Goal: Task Accomplishment & Management: Manage account settings

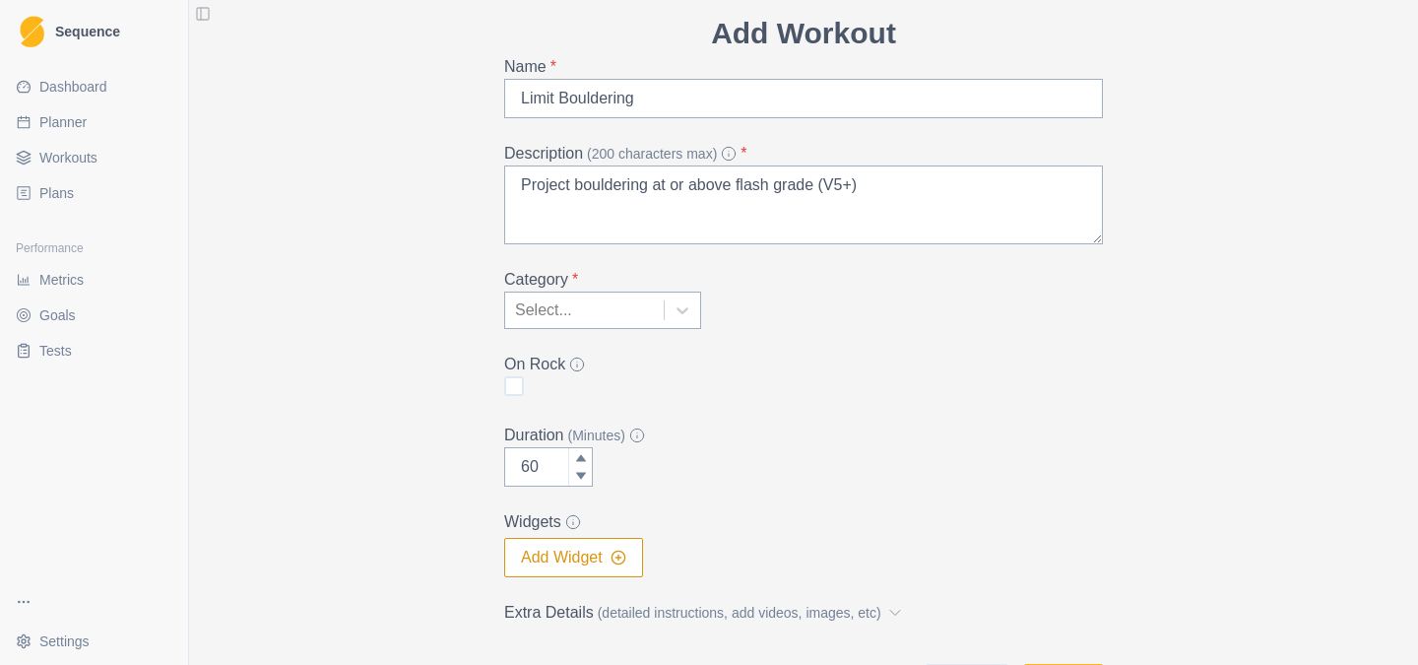
scroll to position [82, 0]
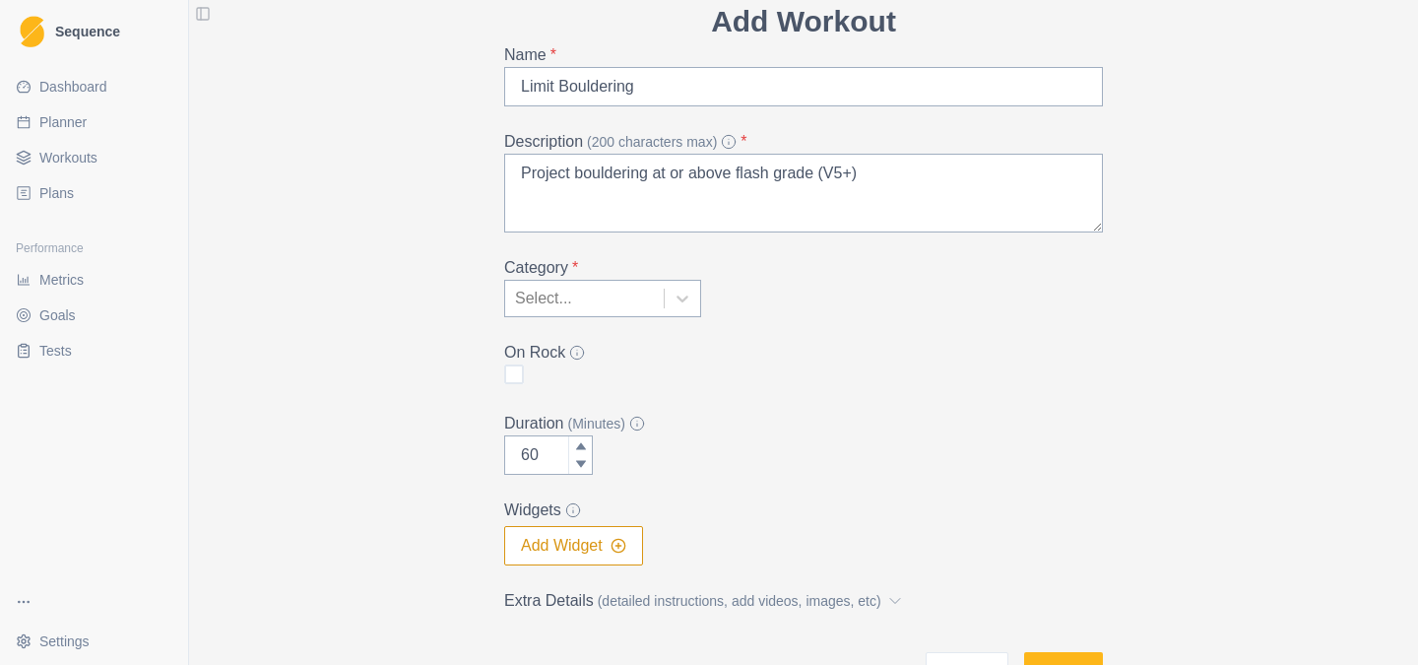
click at [628, 310] on div at bounding box center [584, 299] width 139 height 28
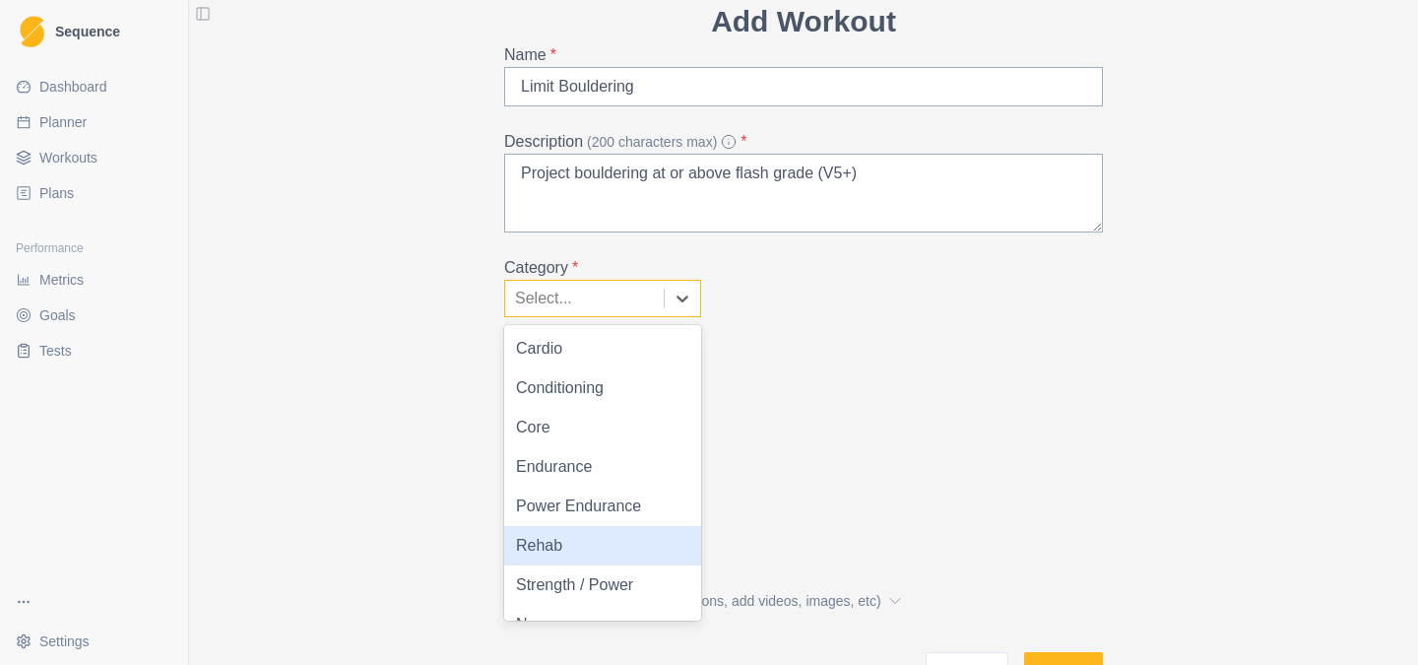
scroll to position [28, 0]
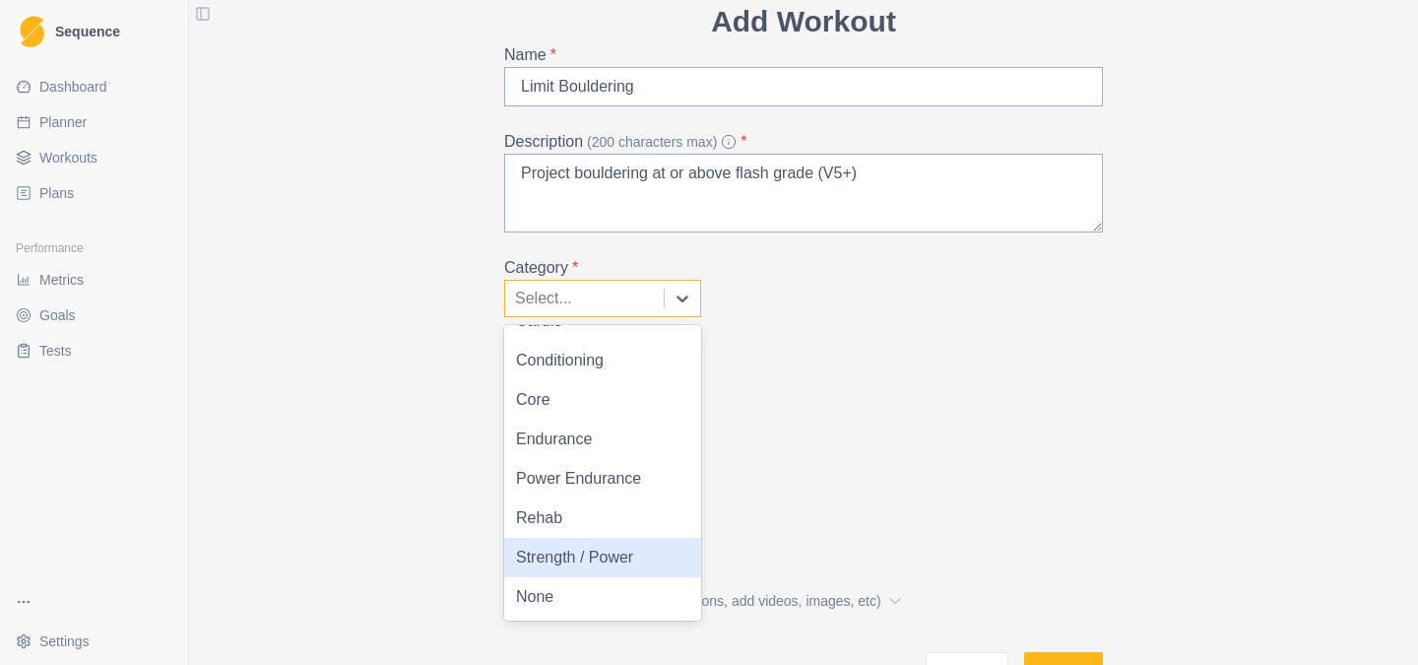
click at [550, 562] on div "Strength / Power" at bounding box center [602, 557] width 197 height 39
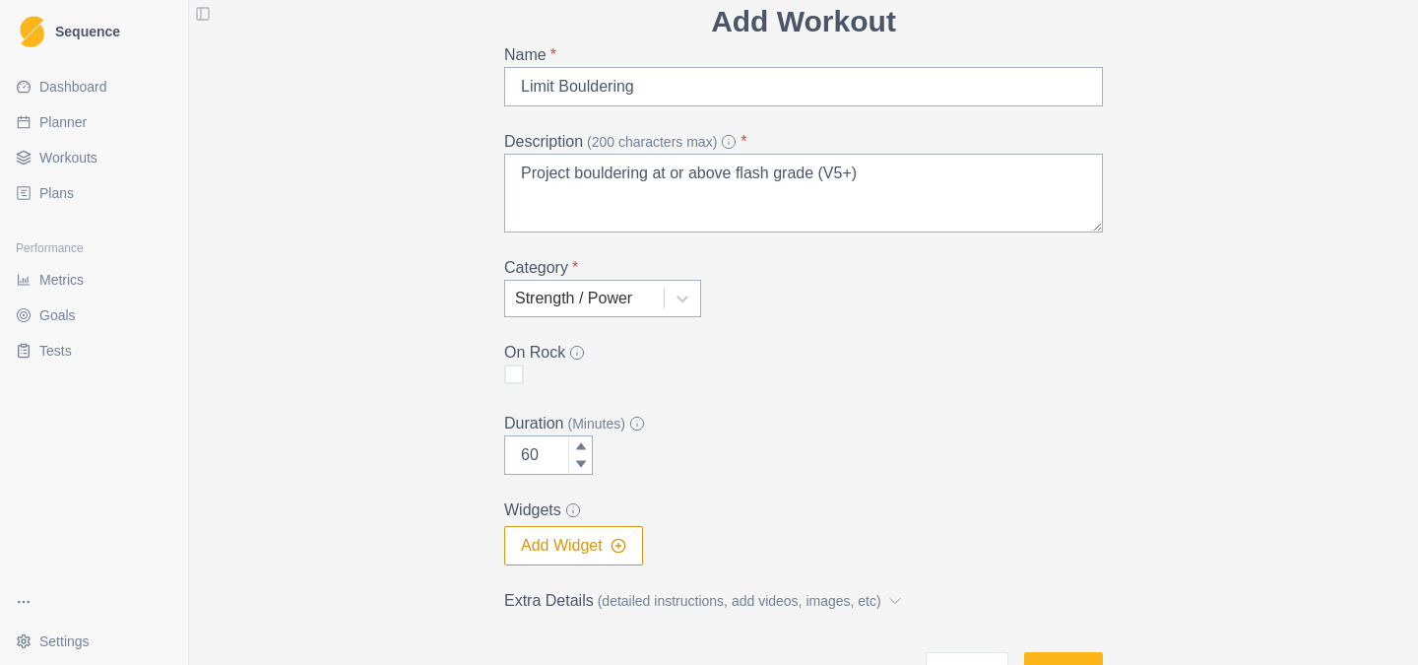
click at [514, 374] on span at bounding box center [514, 374] width 20 height 20
click at [504, 374] on input "checkbox" at bounding box center [503, 374] width 1 height 1
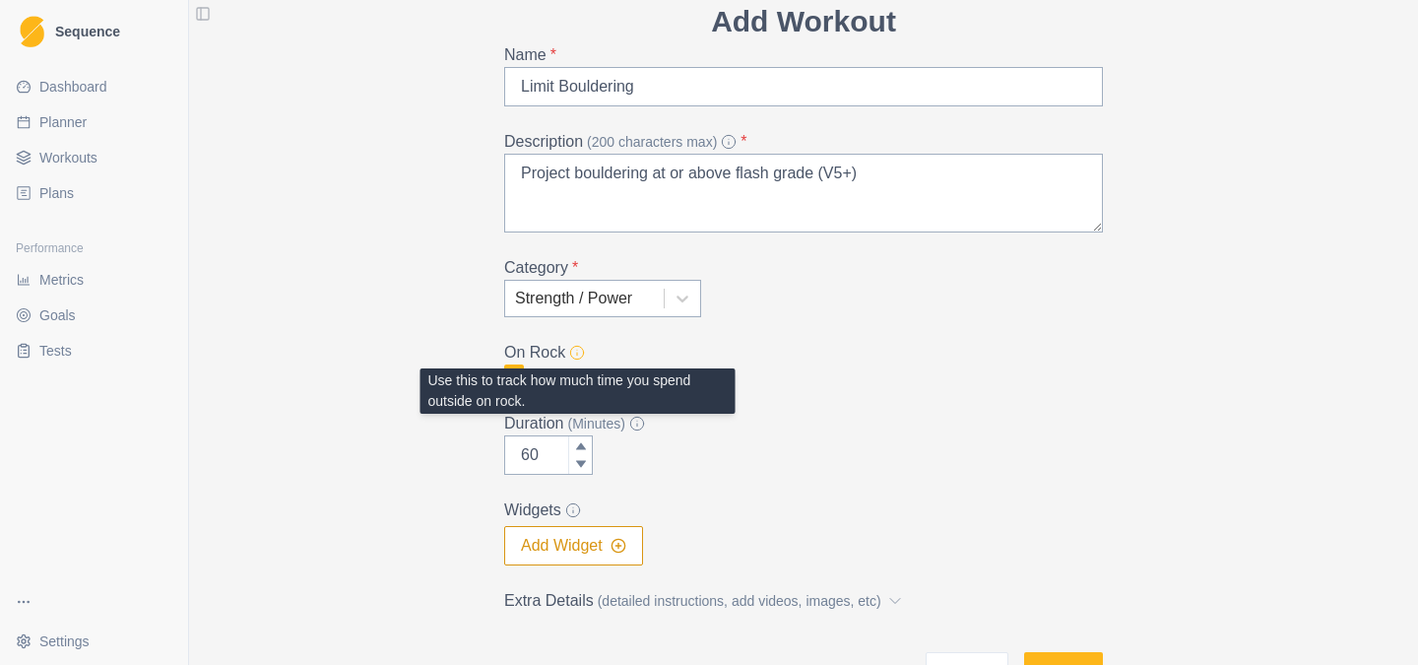
click at [580, 350] on icon at bounding box center [577, 353] width 16 height 16
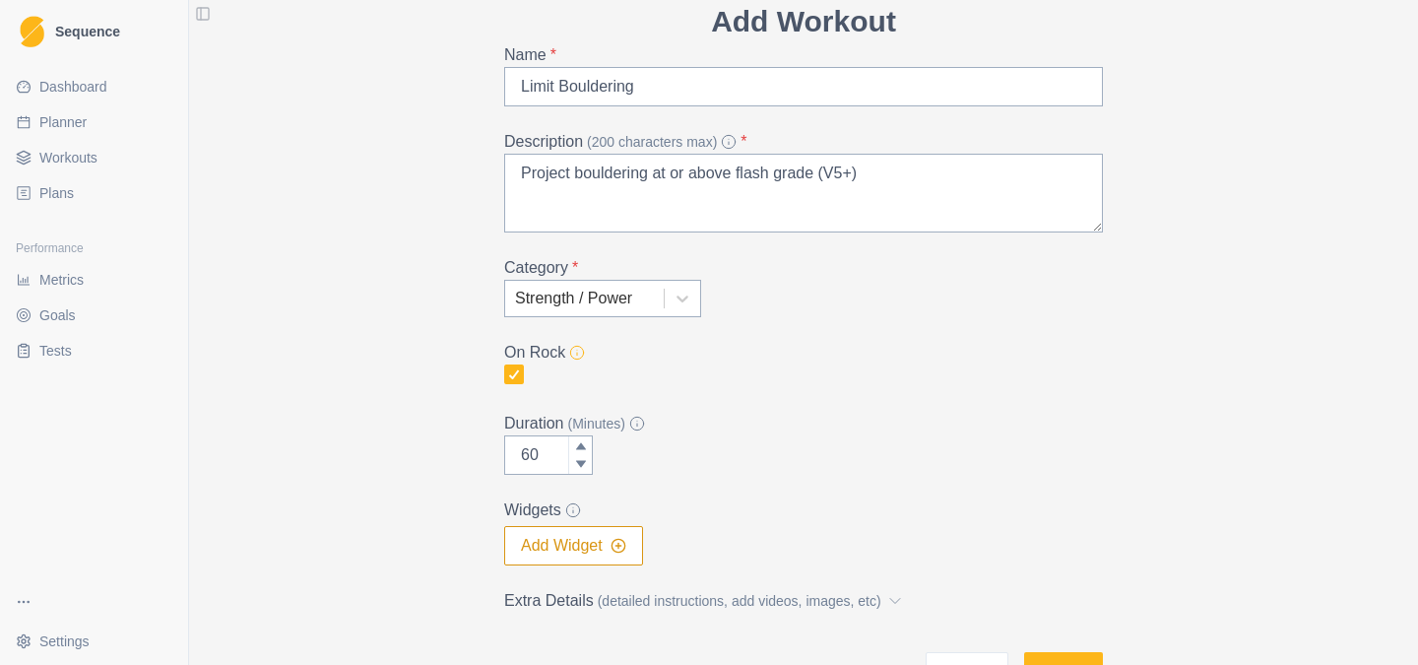
click at [580, 350] on icon at bounding box center [577, 353] width 16 height 16
click at [514, 378] on icon at bounding box center [514, 374] width 12 height 10
click at [504, 375] on input "checkbox" at bounding box center [503, 374] width 1 height 1
checkbox input "false"
click at [533, 448] on input "60" at bounding box center [548, 454] width 89 height 39
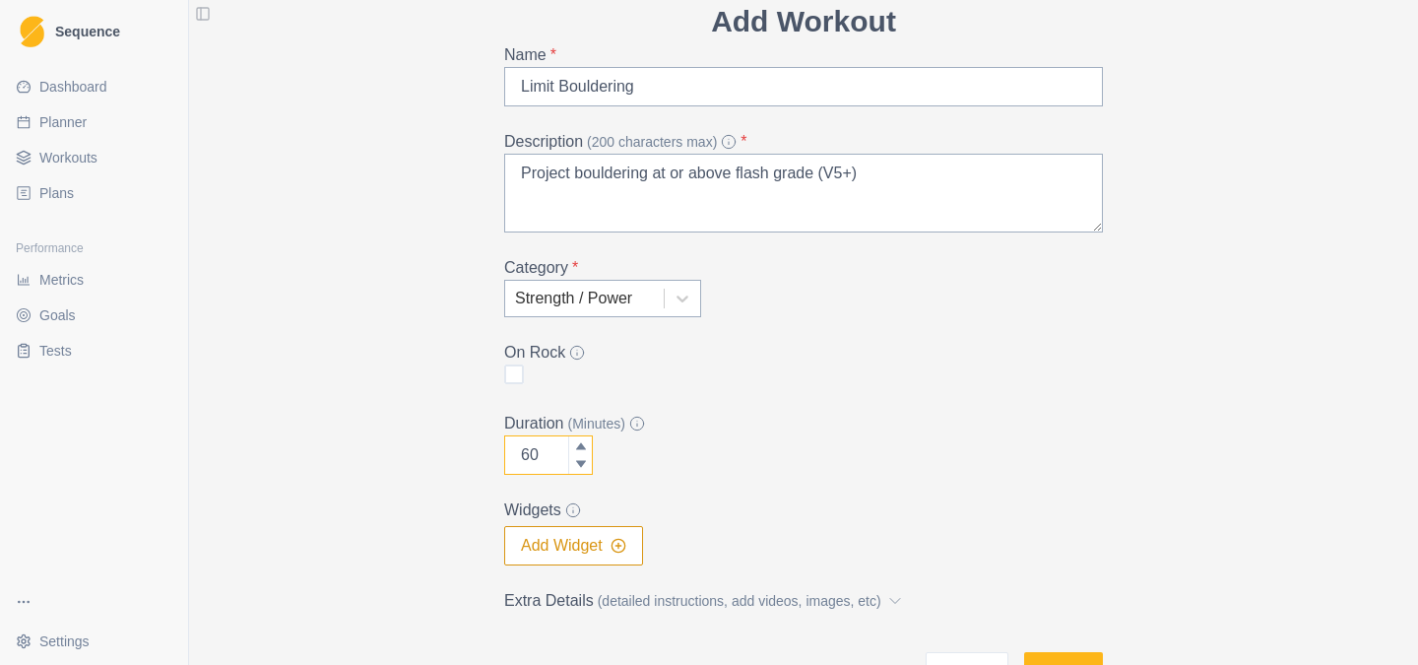
click at [545, 456] on input "60" at bounding box center [548, 454] width 89 height 39
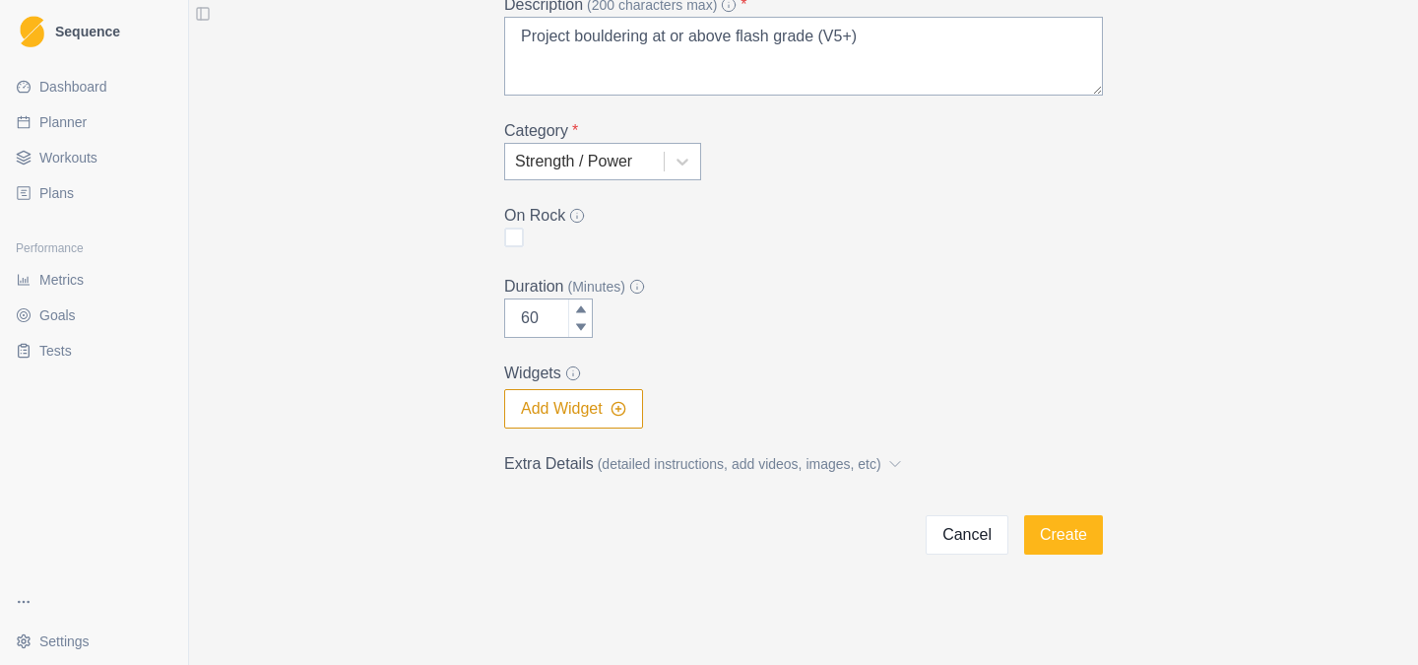
click at [567, 415] on button "Add Widget" at bounding box center [573, 408] width 139 height 39
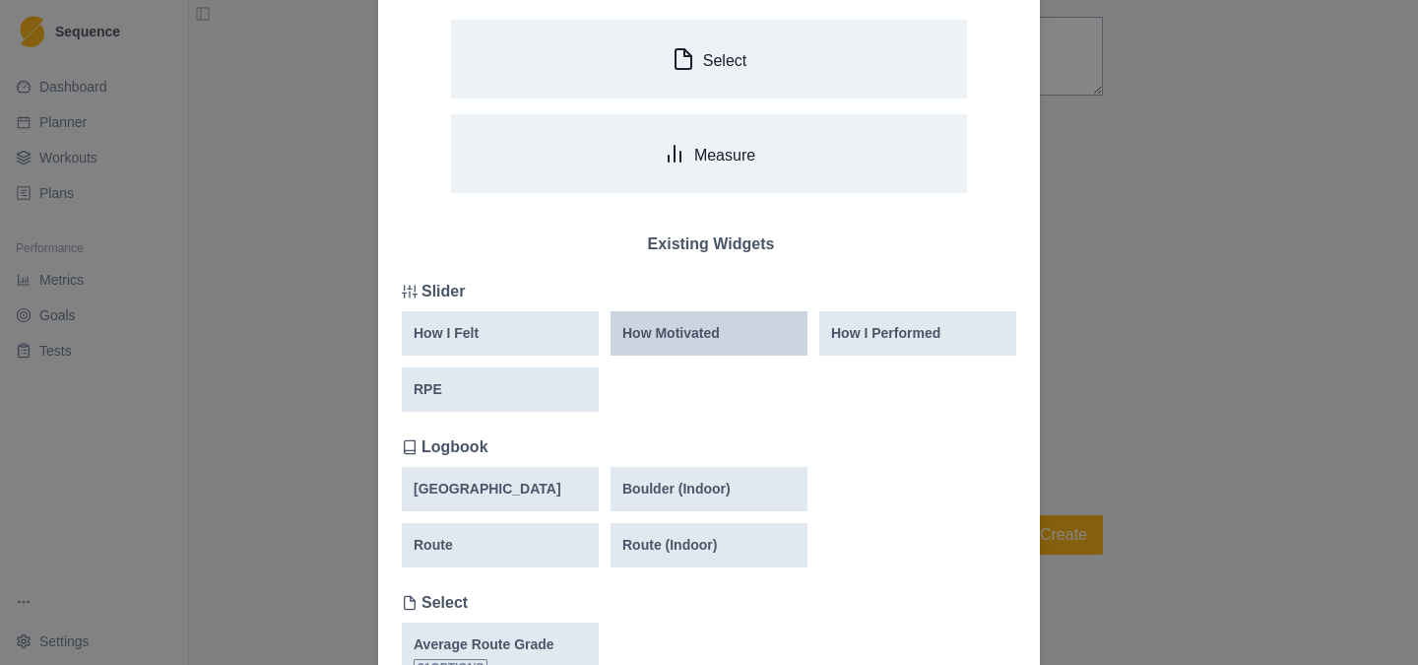
scroll to position [145, 0]
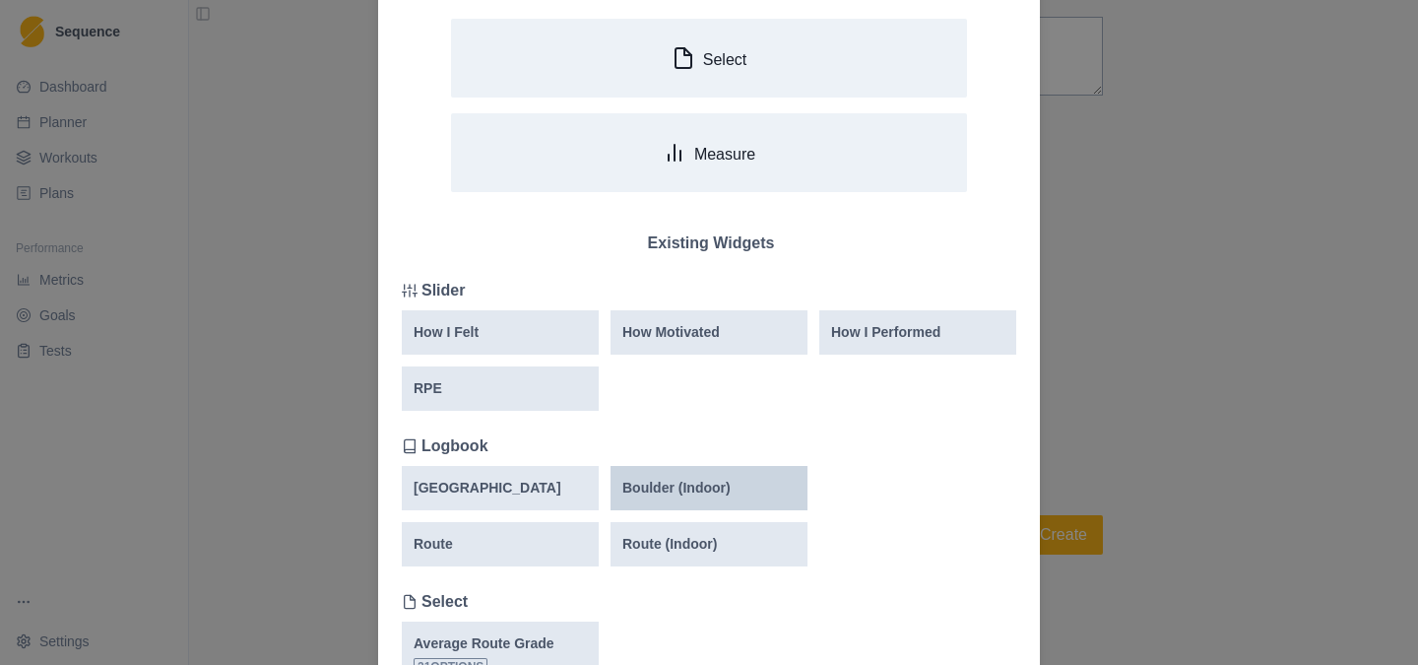
click at [711, 499] on div "Boulder (Indoor)" at bounding box center [708, 488] width 197 height 44
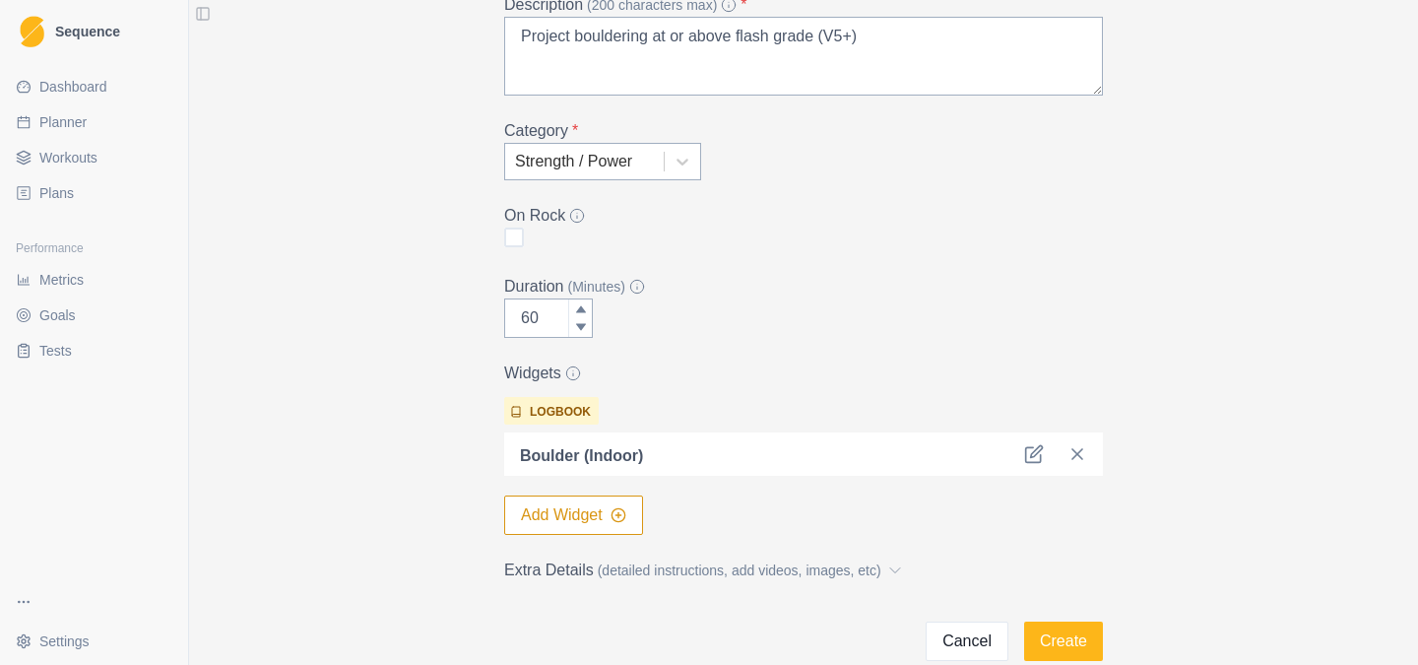
click at [598, 452] on p "Boulder (Indoor)" at bounding box center [581, 456] width 123 height 24
click at [562, 499] on button "Add Widget" at bounding box center [573, 514] width 139 height 39
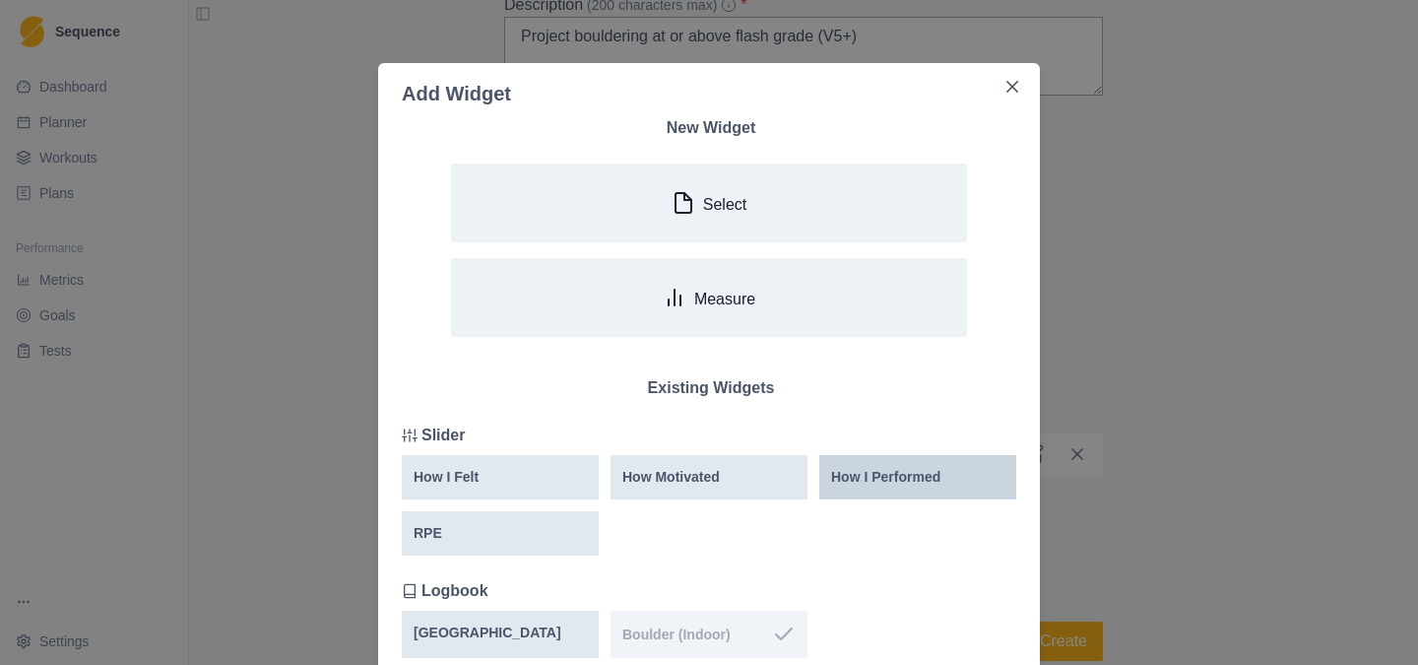
click at [904, 488] on div "How I Performed" at bounding box center [917, 477] width 197 height 44
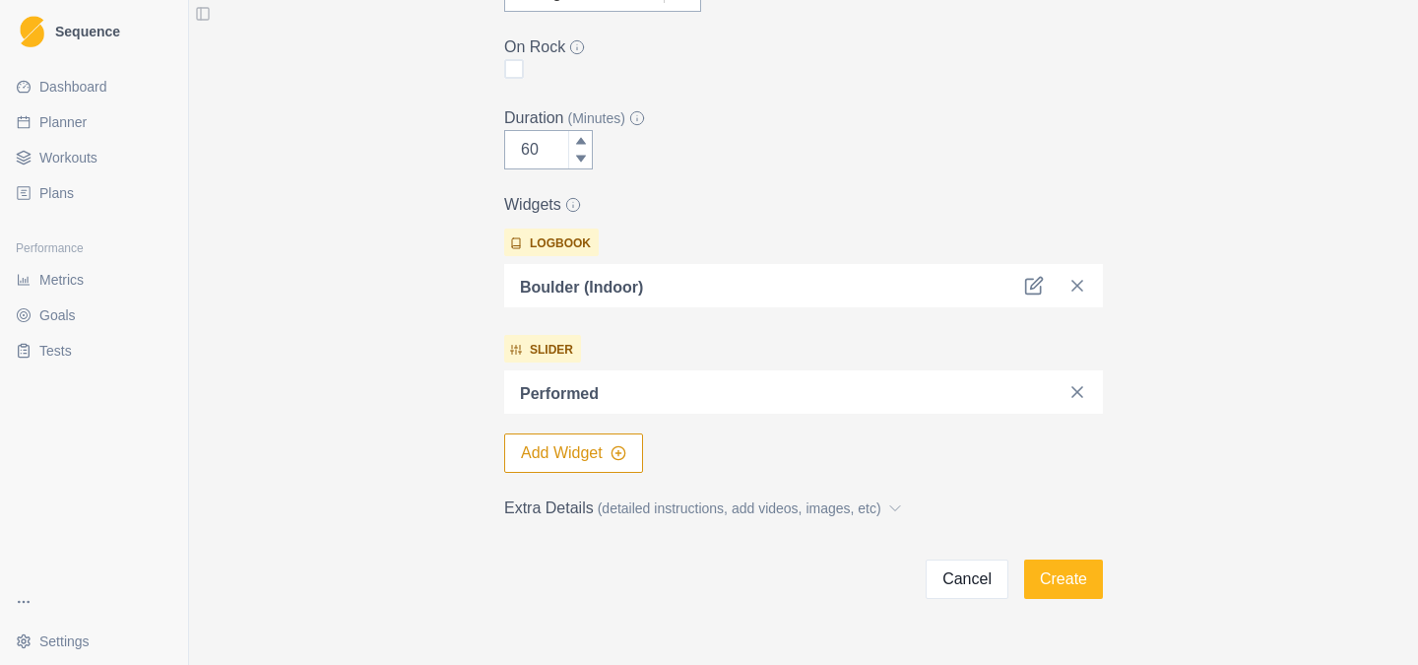
scroll to position [392, 0]
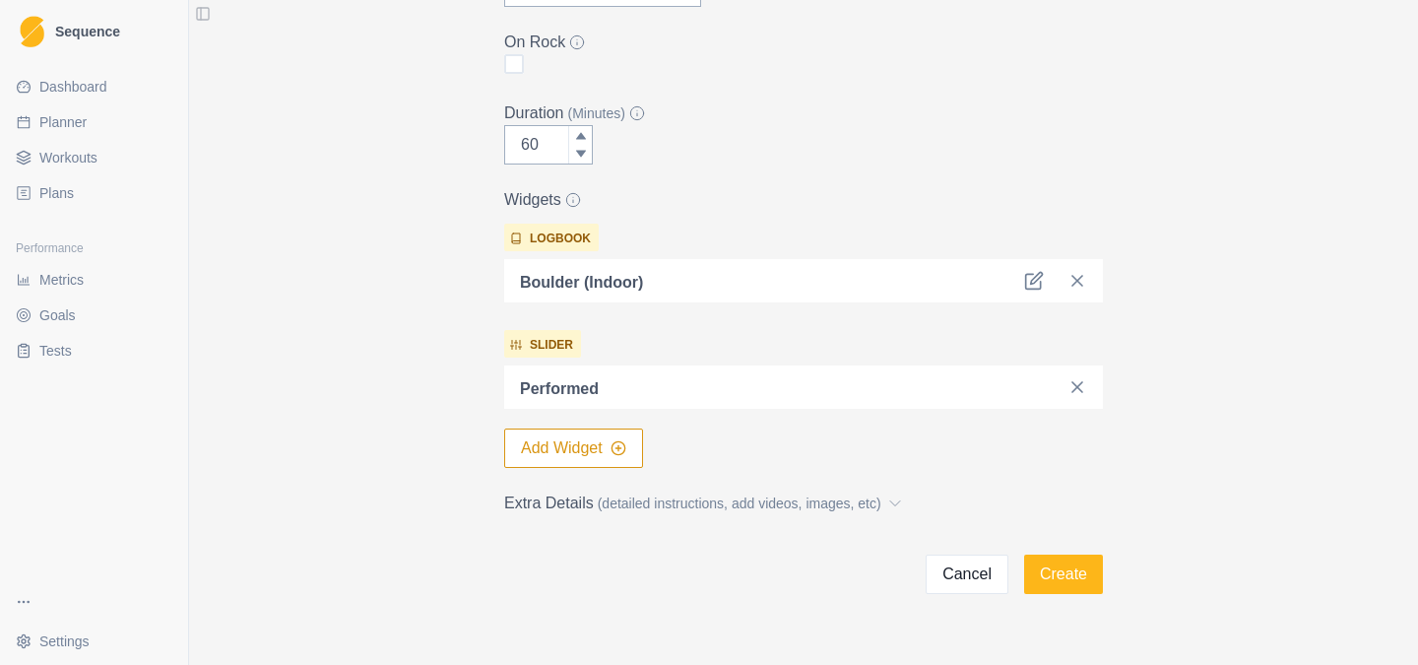
click at [601, 450] on button "Add Widget" at bounding box center [573, 447] width 139 height 39
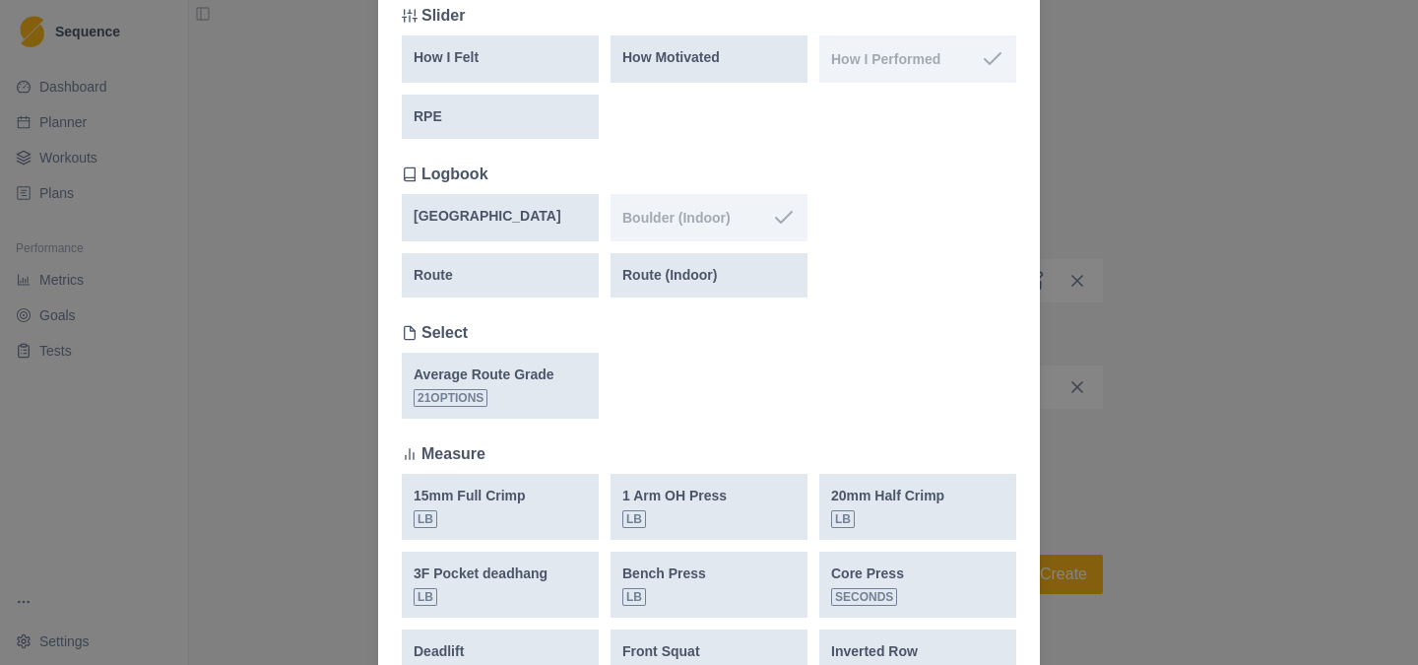
scroll to position [420, 0]
click at [474, 110] on div "RPE" at bounding box center [499, 115] width 173 height 21
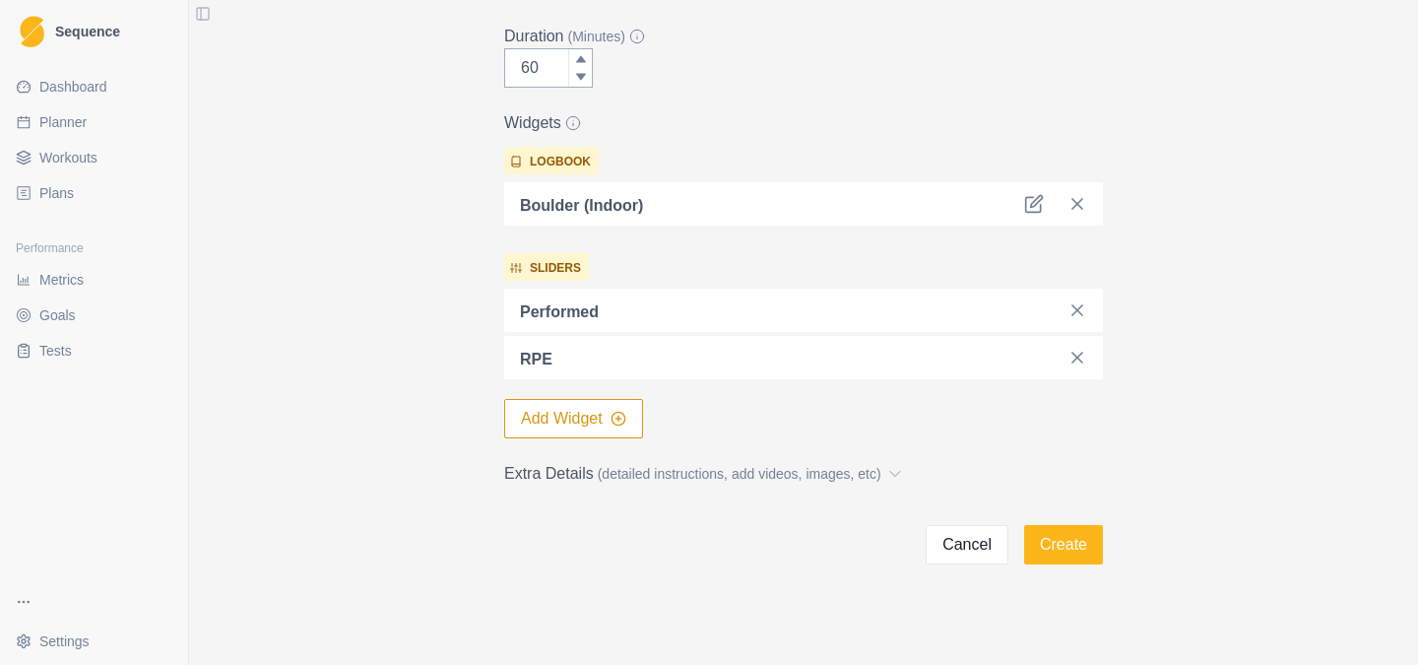
scroll to position [478, 0]
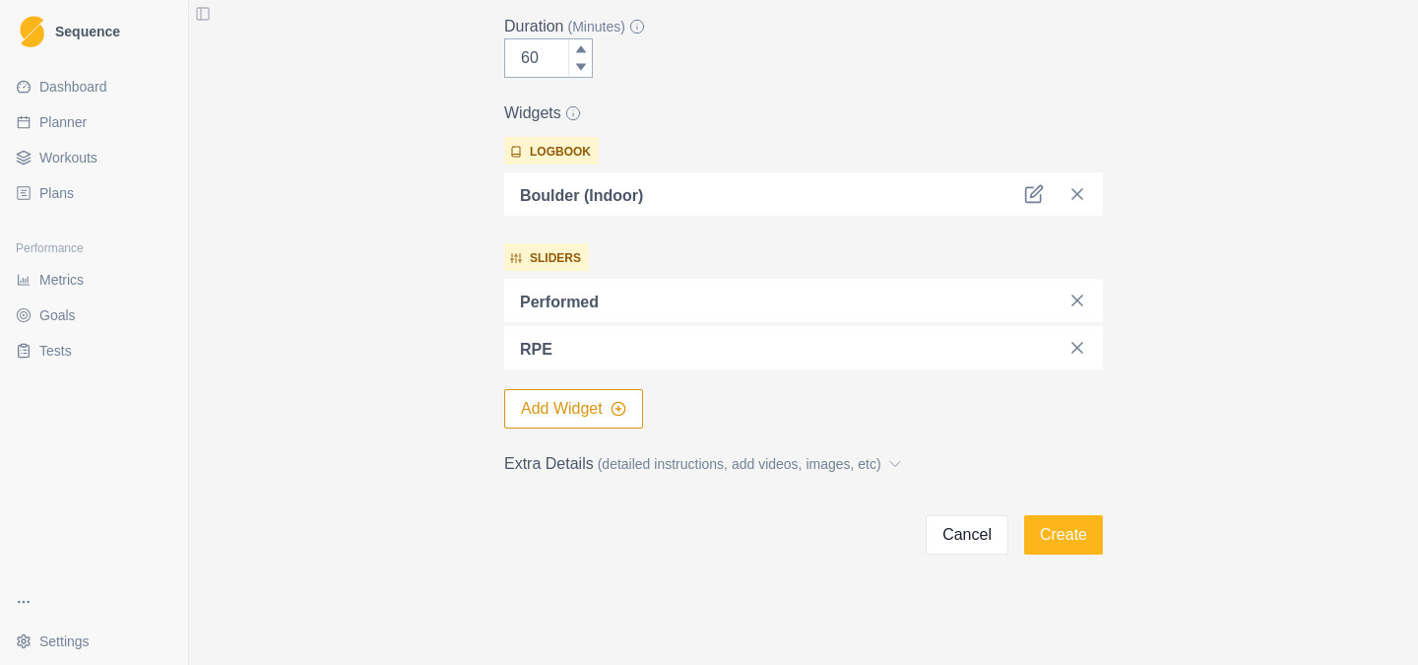
click at [557, 430] on form "Add Workout Name * Limit Bouldering Description (200 characters max) * Project …" at bounding box center [803, 78] width 599 height 952
click at [559, 420] on button "Add Widget" at bounding box center [573, 408] width 139 height 39
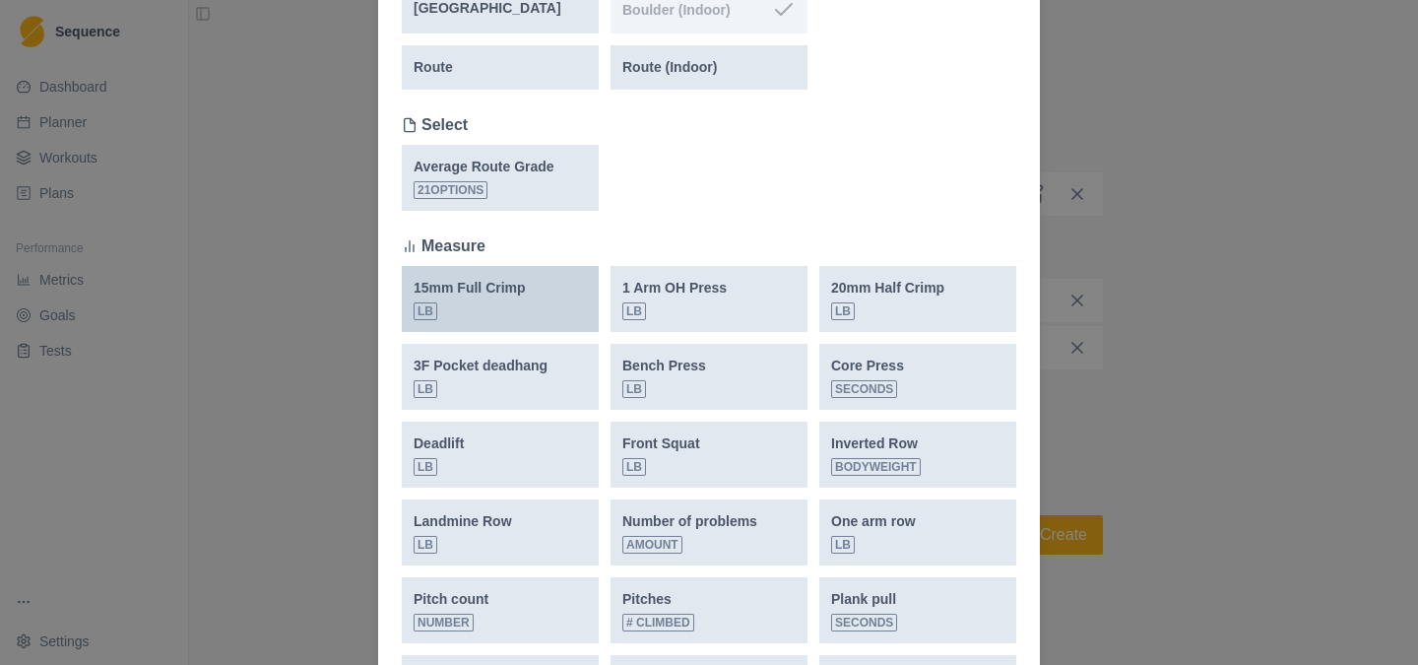
scroll to position [618, 0]
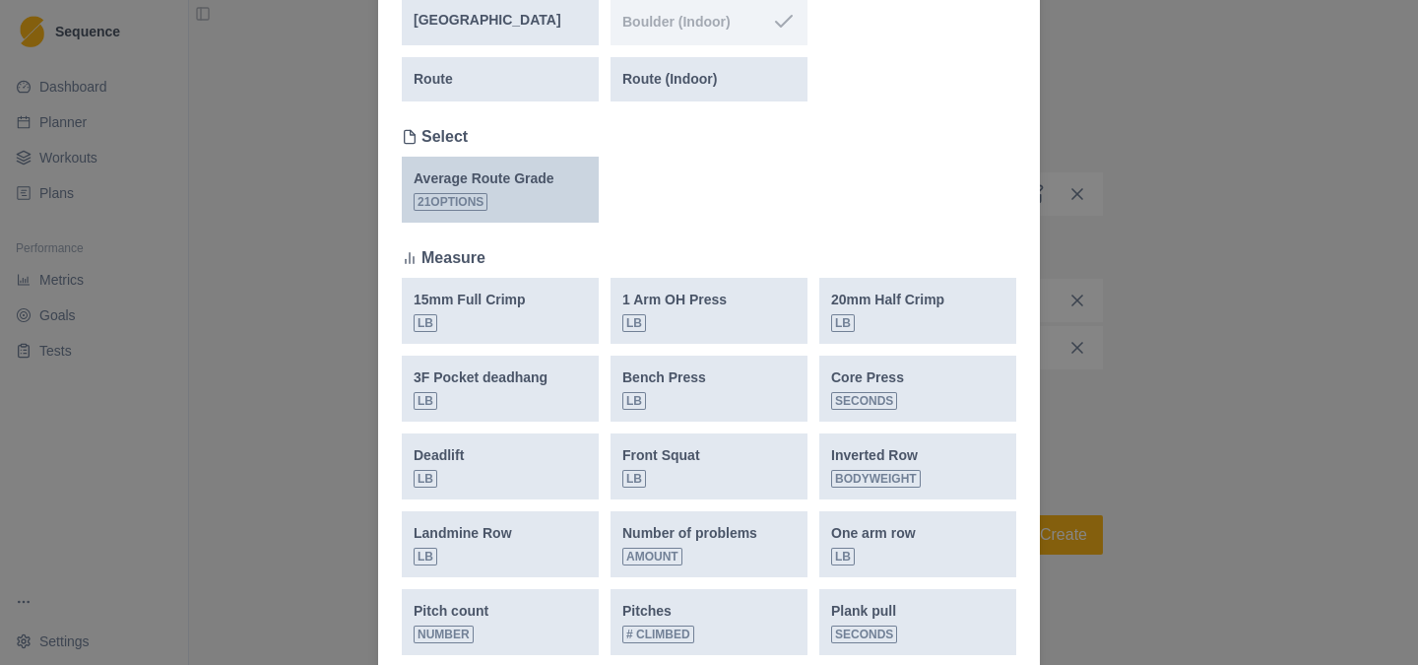
click at [461, 205] on span "21 options" at bounding box center [450, 202] width 74 height 18
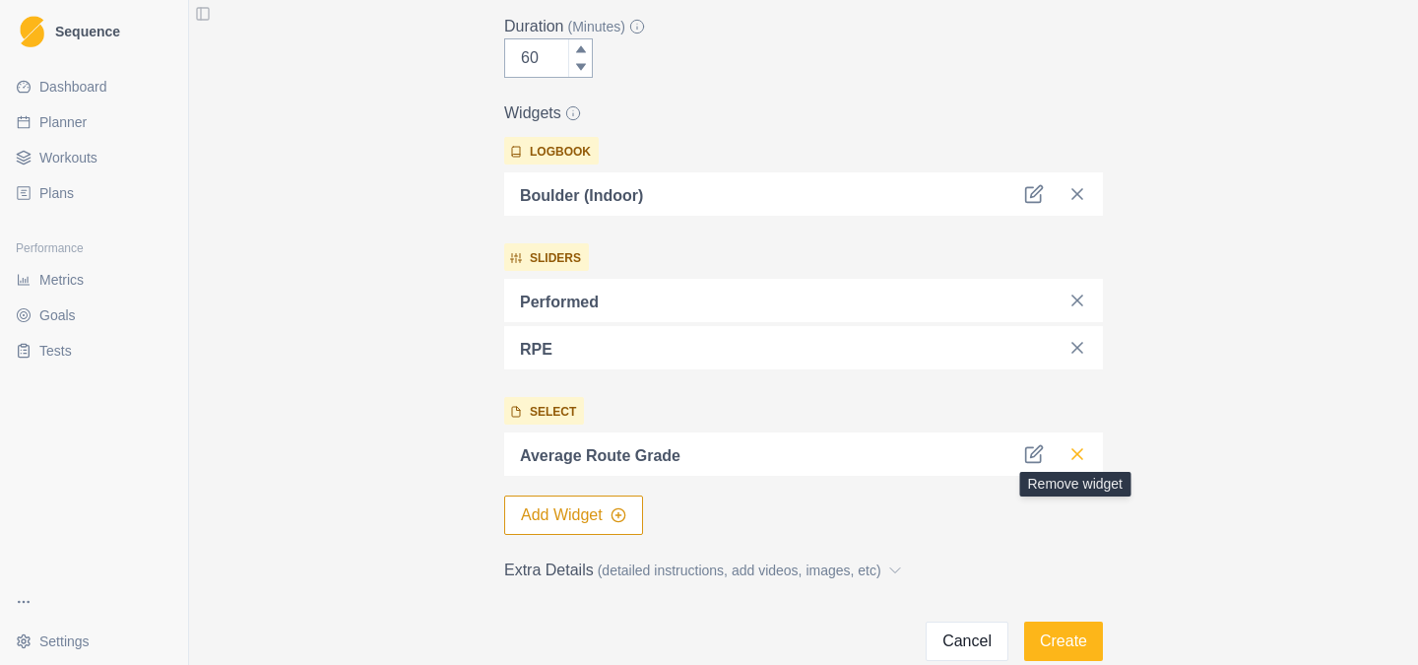
click at [1074, 458] on icon at bounding box center [1077, 454] width 20 height 20
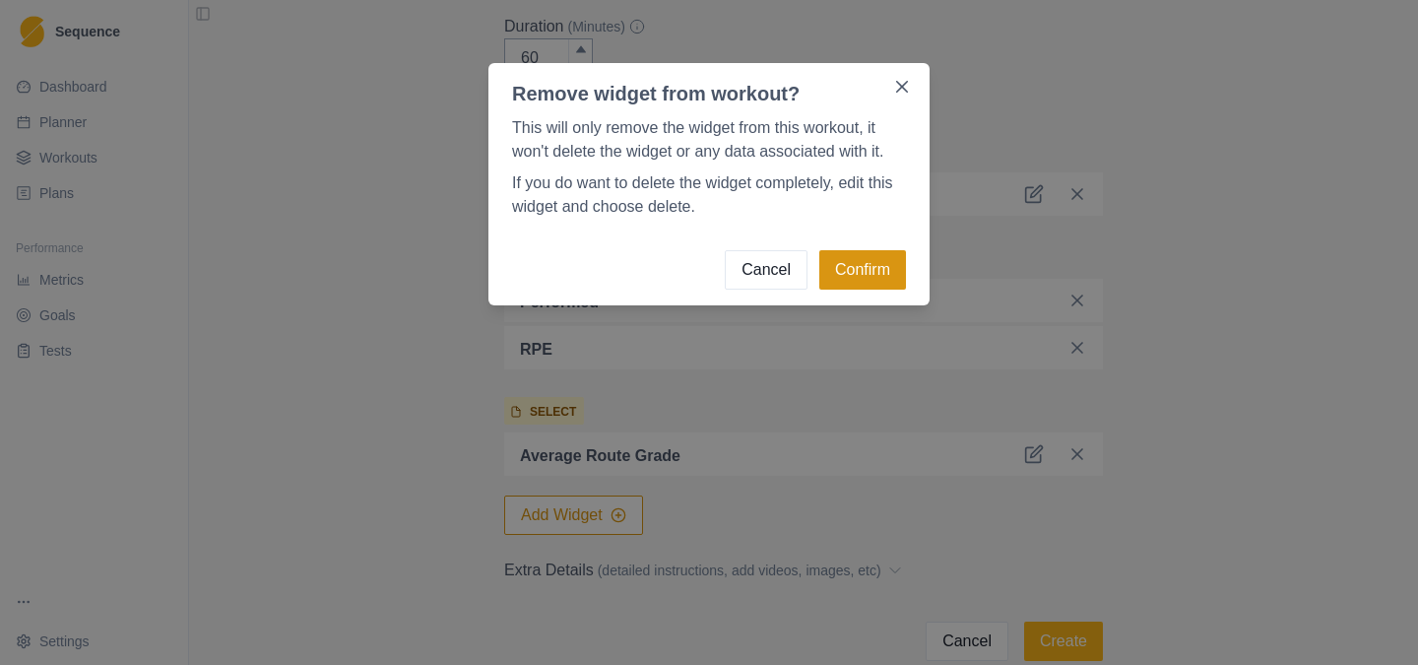
click at [839, 272] on button "Confirm" at bounding box center [862, 269] width 87 height 39
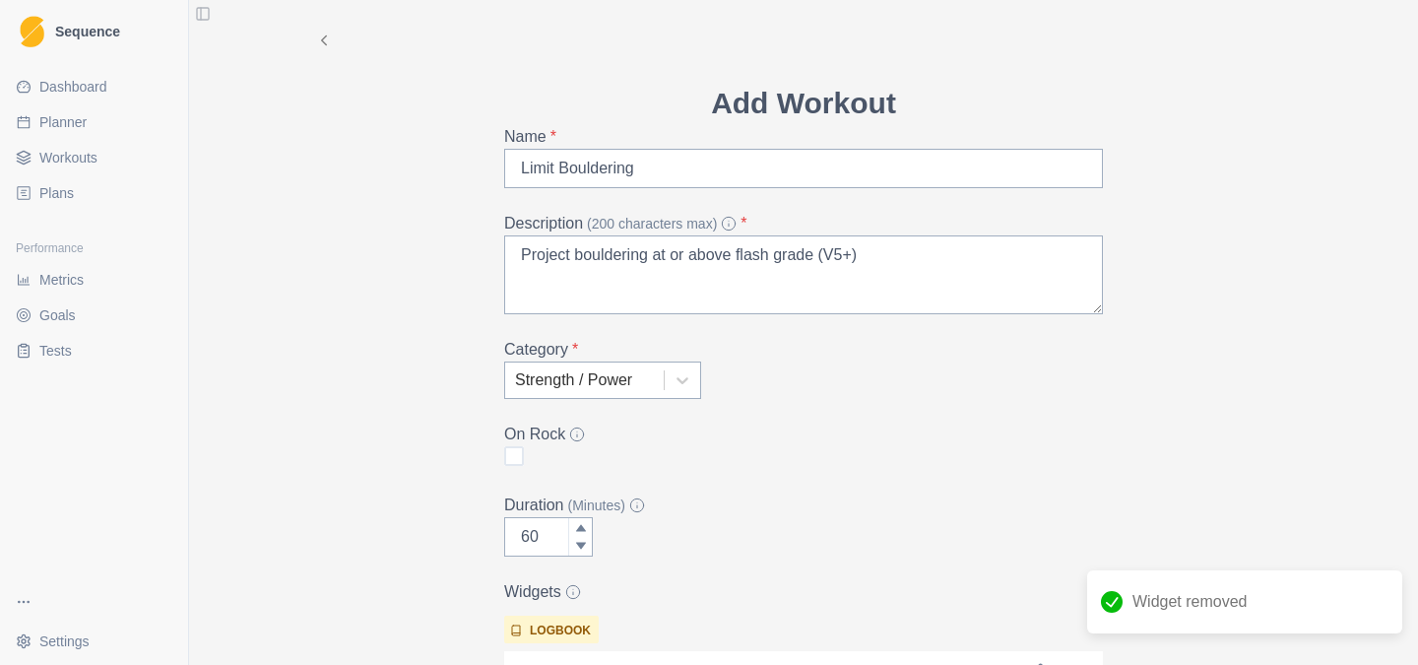
scroll to position [478, 0]
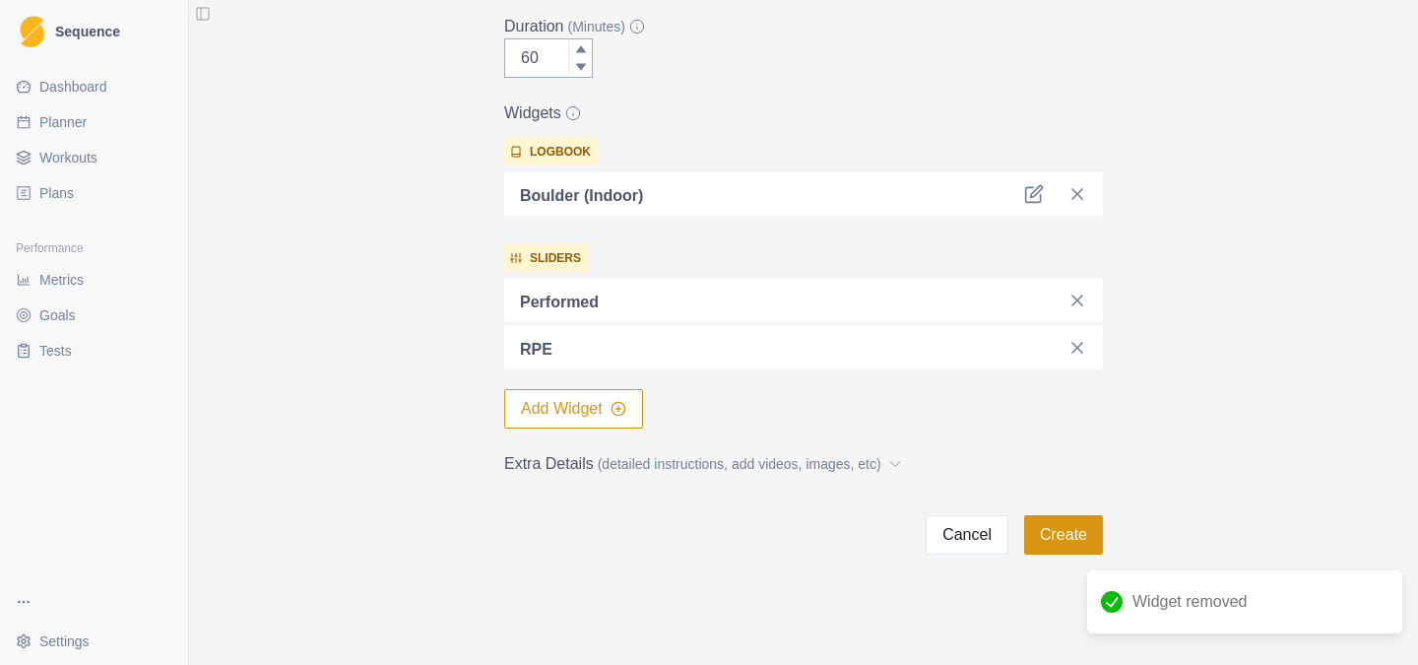
click at [1058, 540] on button "Create" at bounding box center [1063, 534] width 79 height 39
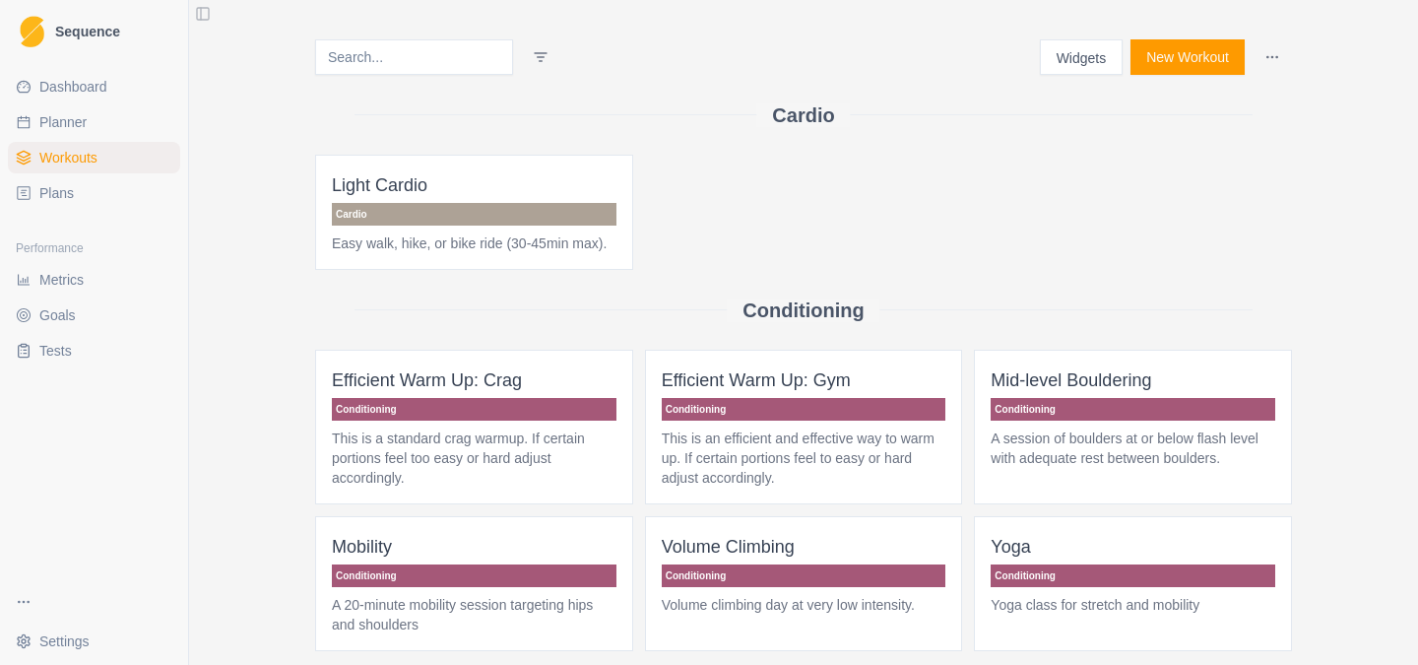
click at [92, 114] on link "Planner" at bounding box center [94, 122] width 172 height 32
select select "month"
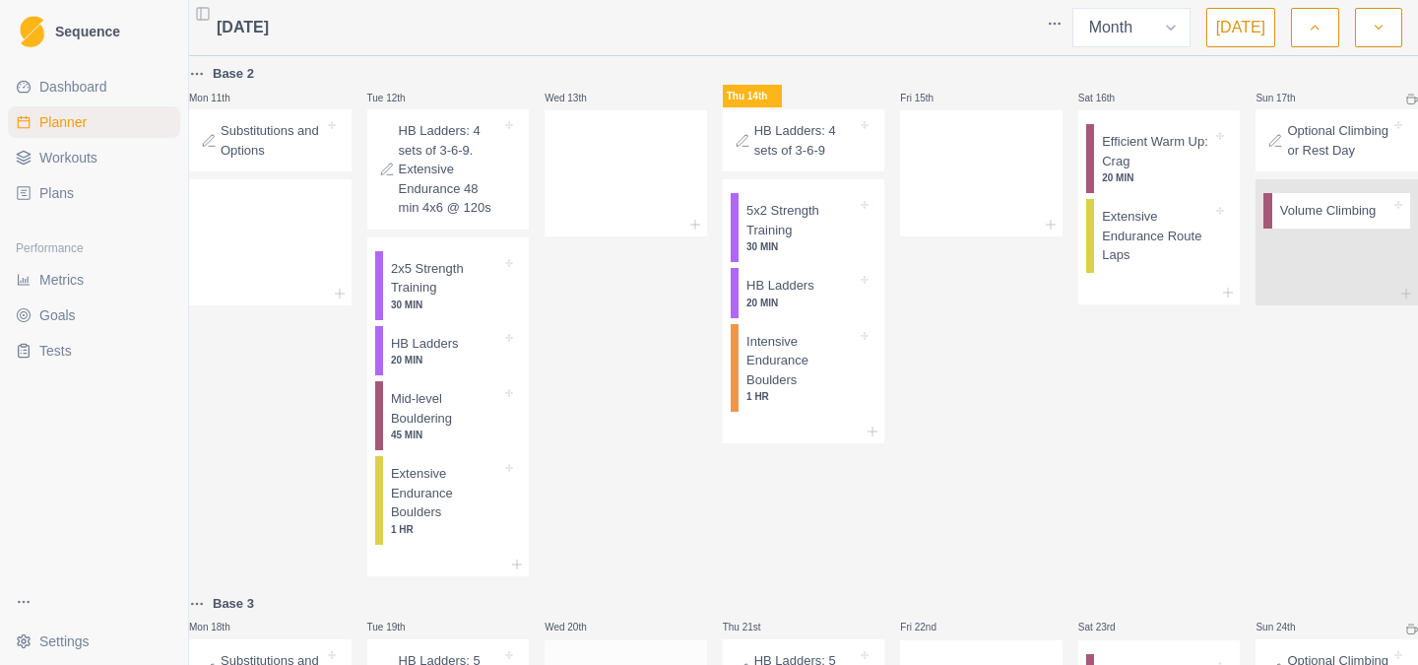
scroll to position [1019, 0]
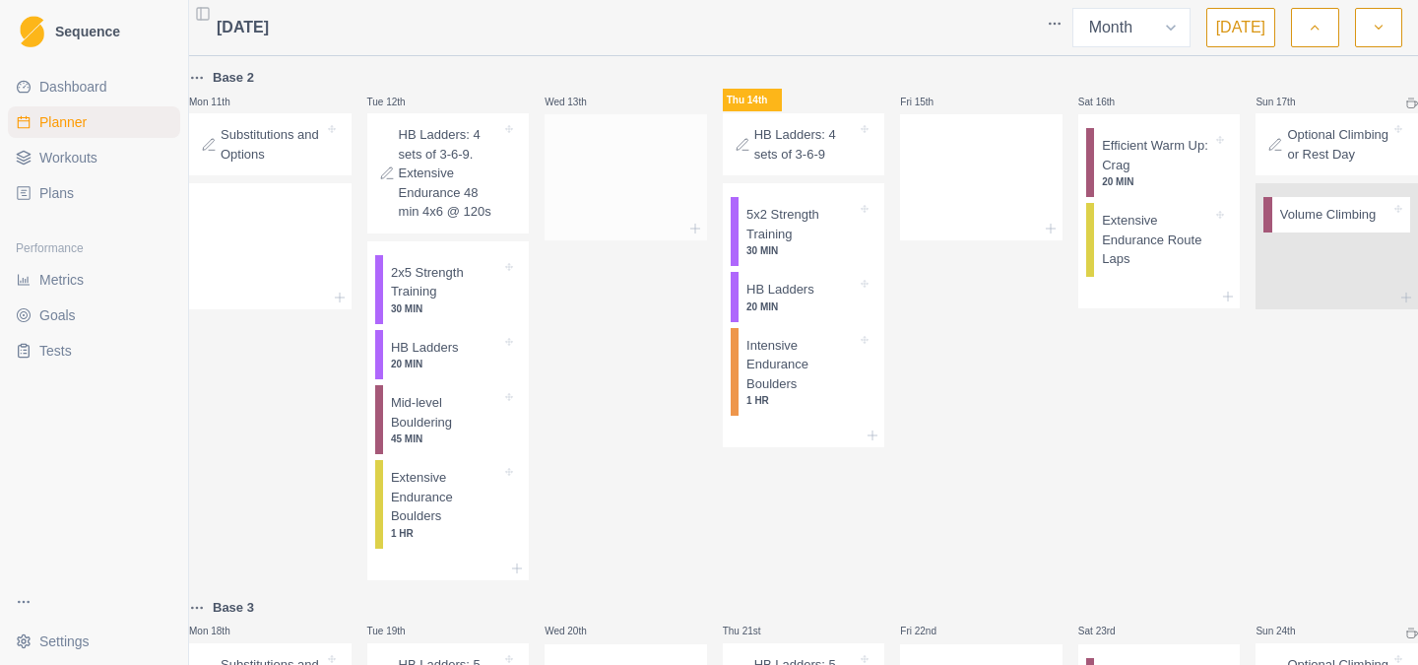
click at [634, 190] on div at bounding box center [625, 173] width 162 height 87
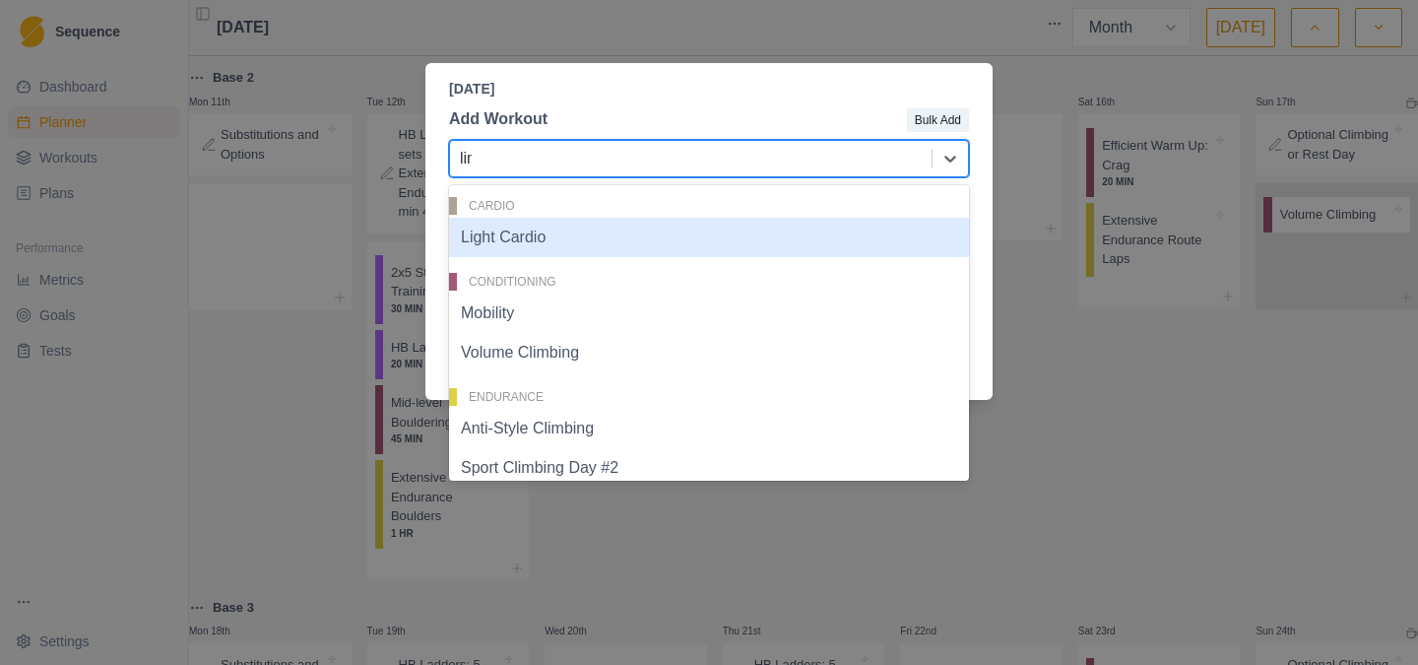
type input "limi"
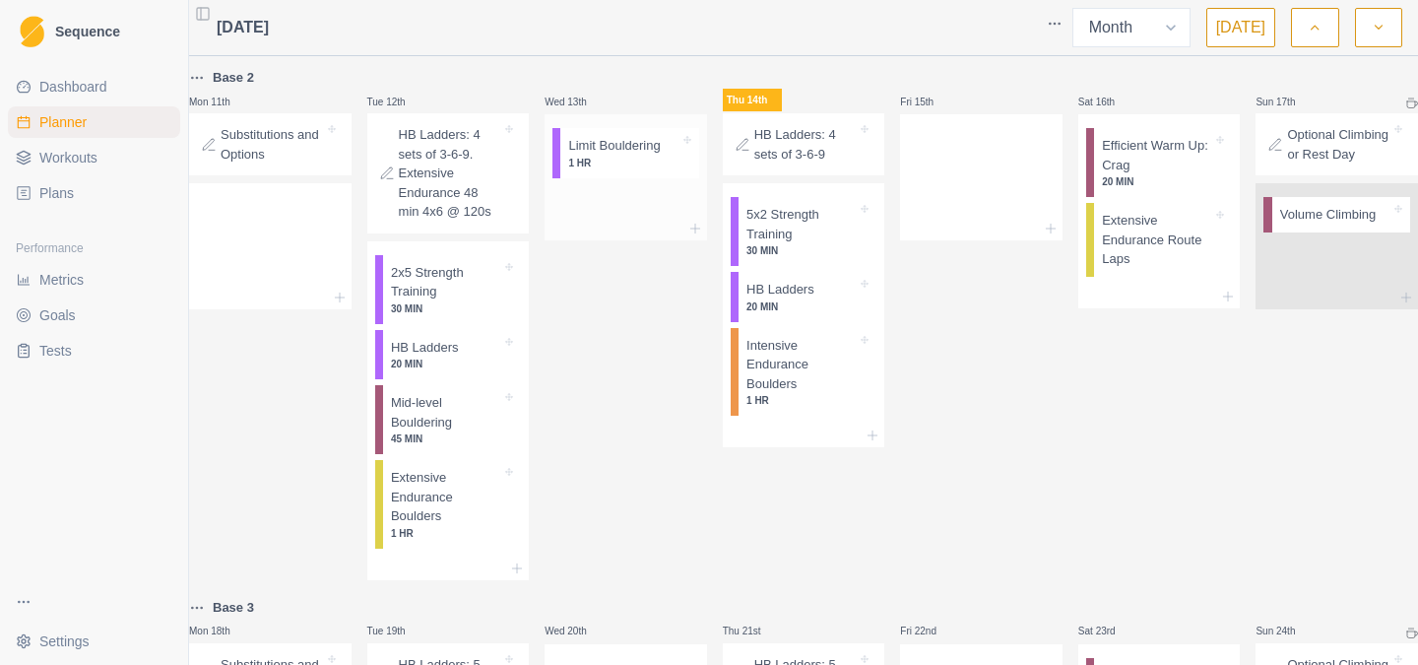
click at [652, 156] on p "Limit Bouldering" at bounding box center [614, 146] width 92 height 20
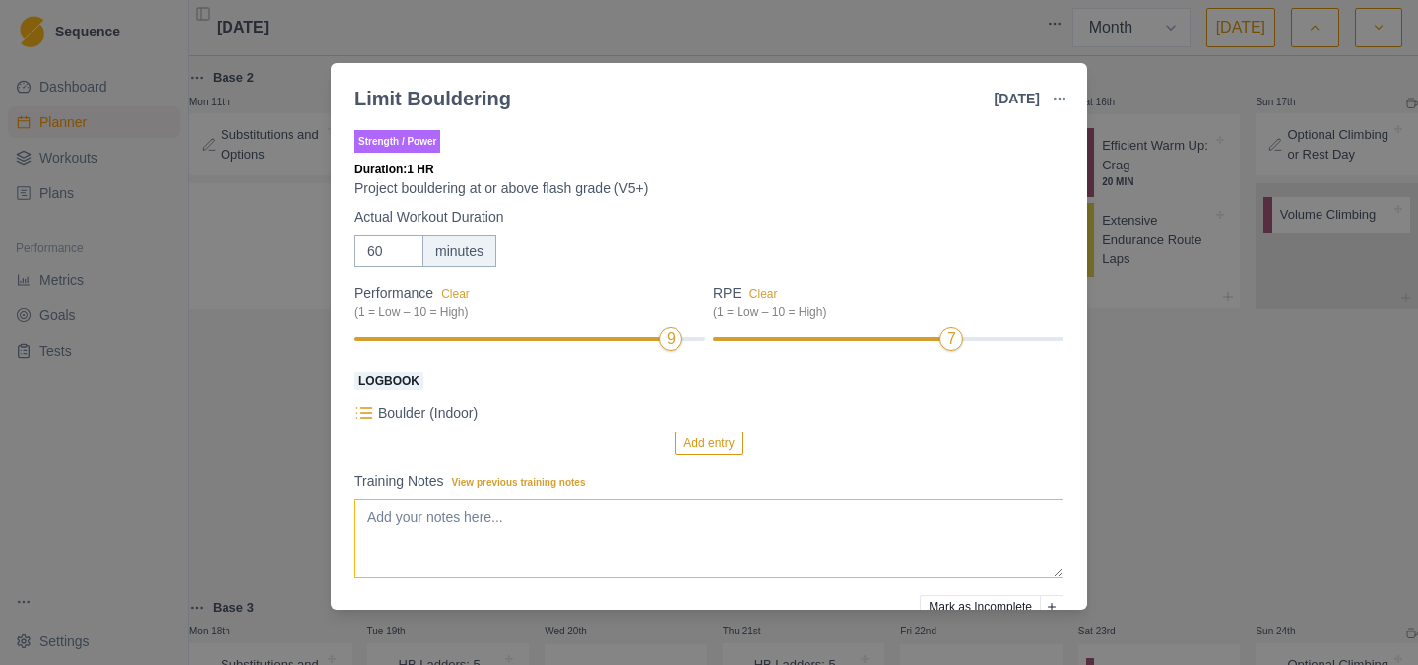
click at [600, 543] on textarea "Training Notes View previous training notes" at bounding box center [708, 538] width 709 height 79
type textarea "Completed"
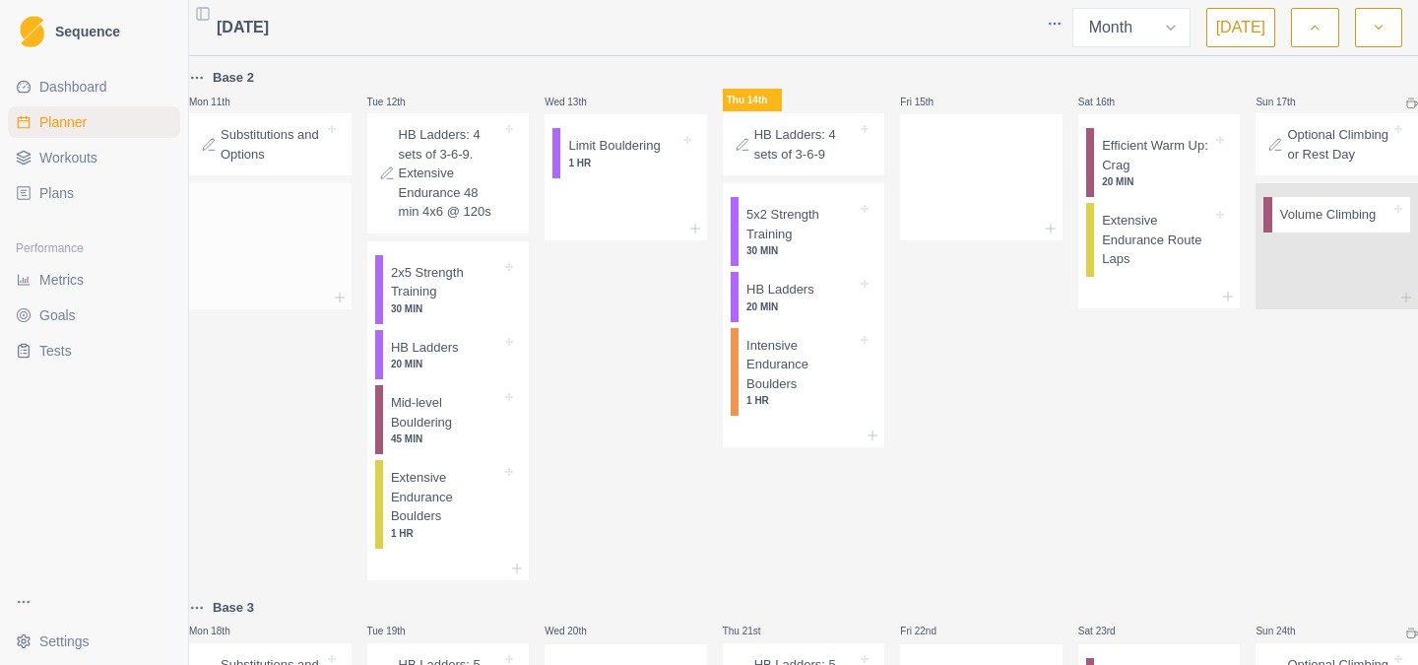
scroll to position [1018, 0]
drag, startPoint x: 651, startPoint y: 163, endPoint x: 311, endPoint y: 268, distance: 355.3
click at [311, 268] on div "Base 4 Mon 28th Substitutions and Options Tue 29th HB Ladders: 3 sets of 3-6-9-…" at bounding box center [803, 343] width 1229 height 2592
click at [324, 225] on div at bounding box center [314, 216] width 19 height 20
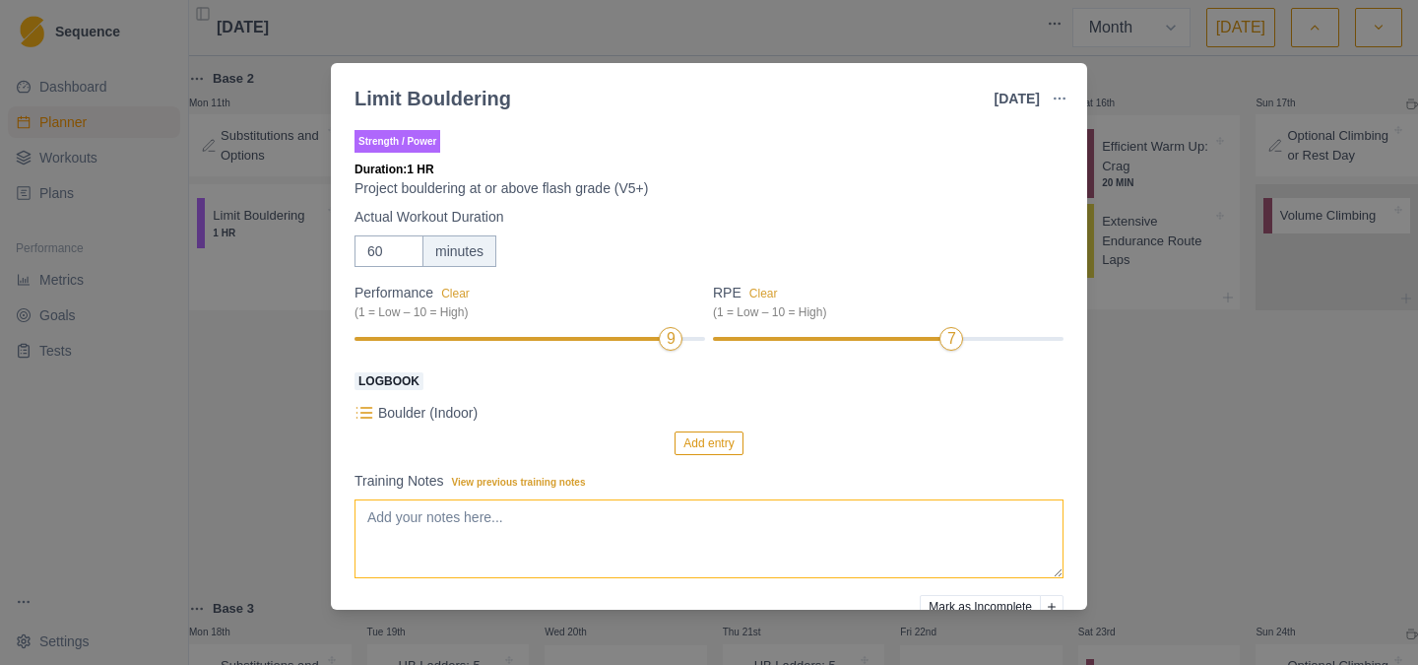
click at [681, 531] on textarea "Training Notes View previous training notes" at bounding box center [708, 538] width 709 height 79
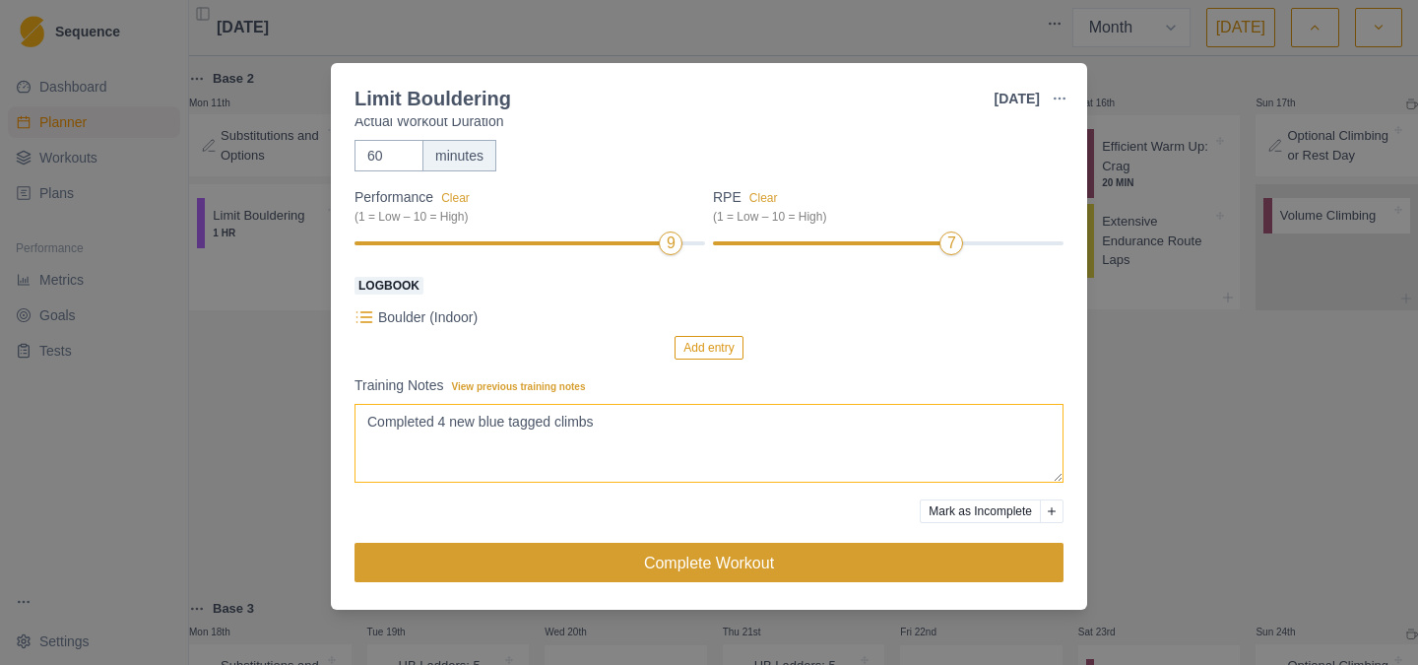
type textarea "Completed 4 new blue tagged climbs"
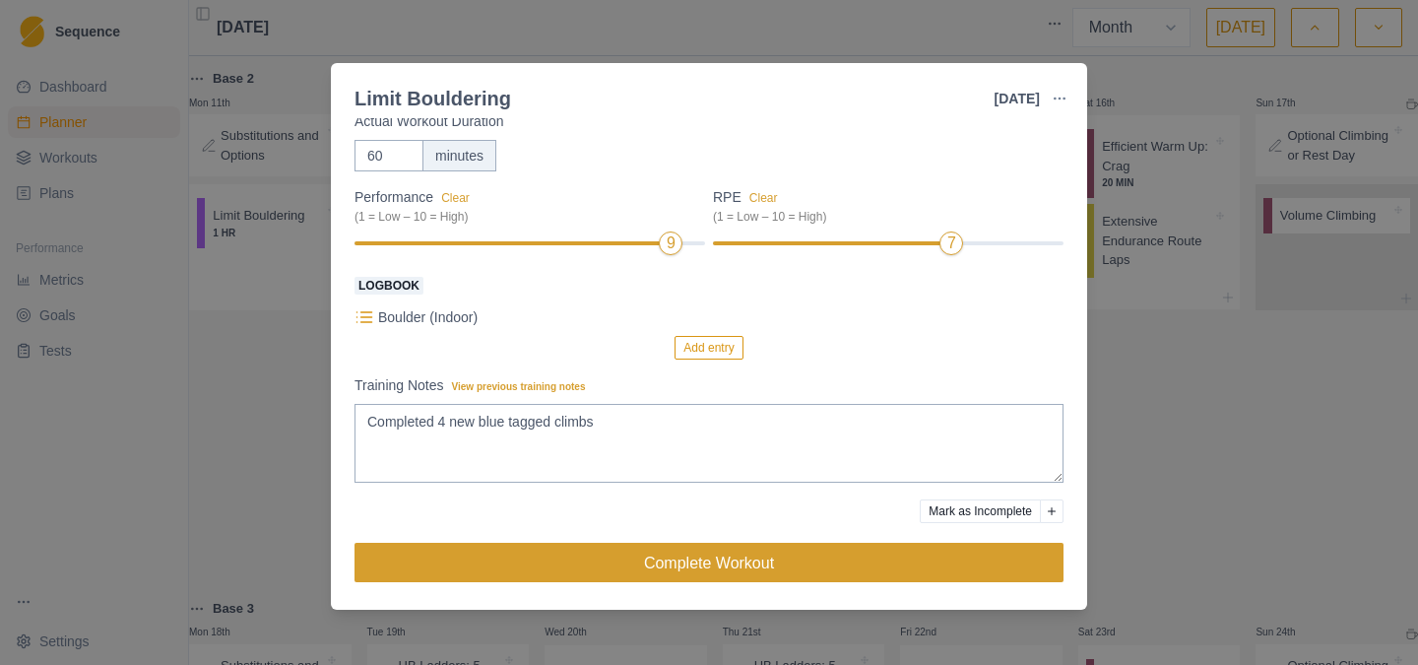
click at [722, 561] on button "Complete Workout" at bounding box center [708, 561] width 709 height 39
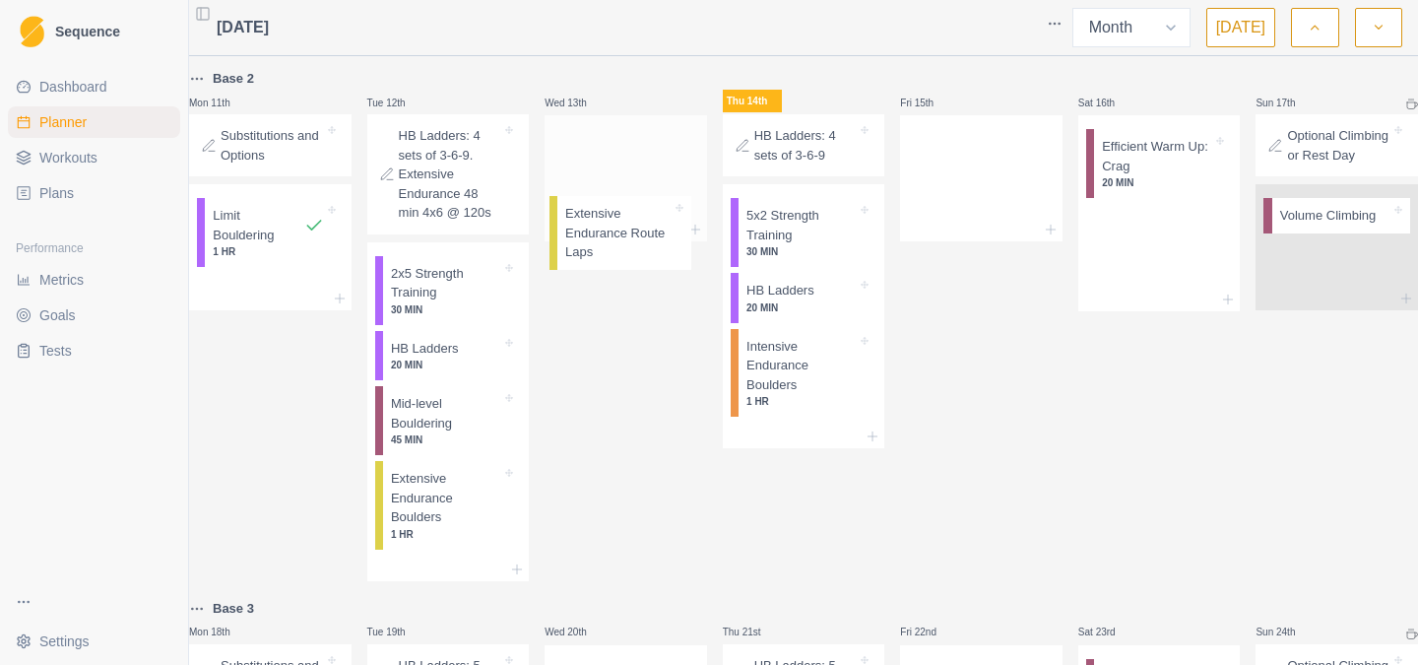
drag, startPoint x: 1157, startPoint y: 262, endPoint x: 628, endPoint y: 227, distance: 529.8
click at [628, 227] on div "Base 4 Mon 28th Substitutions and Options Tue 29th HB Ladders: 3 sets of 3-6-9-…" at bounding box center [803, 343] width 1229 height 2592
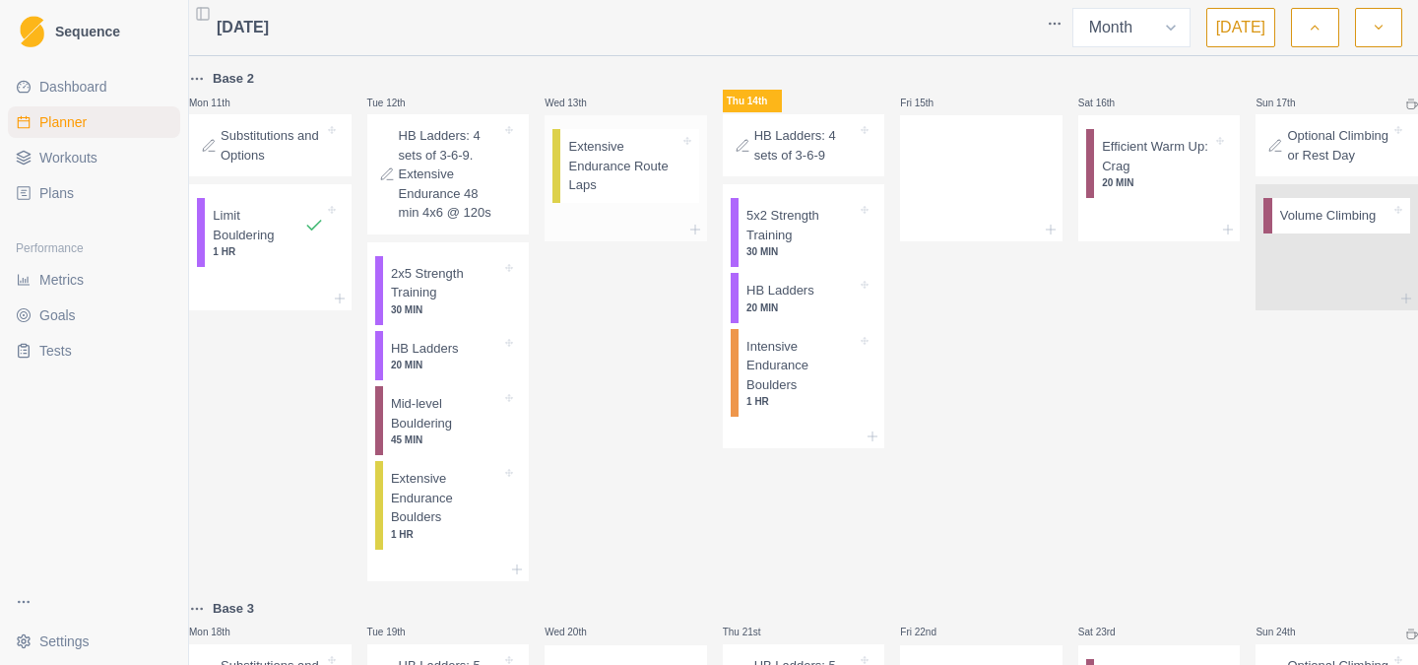
click at [628, 211] on div "Extensive Endurance Route Laps" at bounding box center [625, 162] width 162 height 95
click at [620, 185] on p "Extensive Endurance Route Laps" at bounding box center [623, 166] width 110 height 58
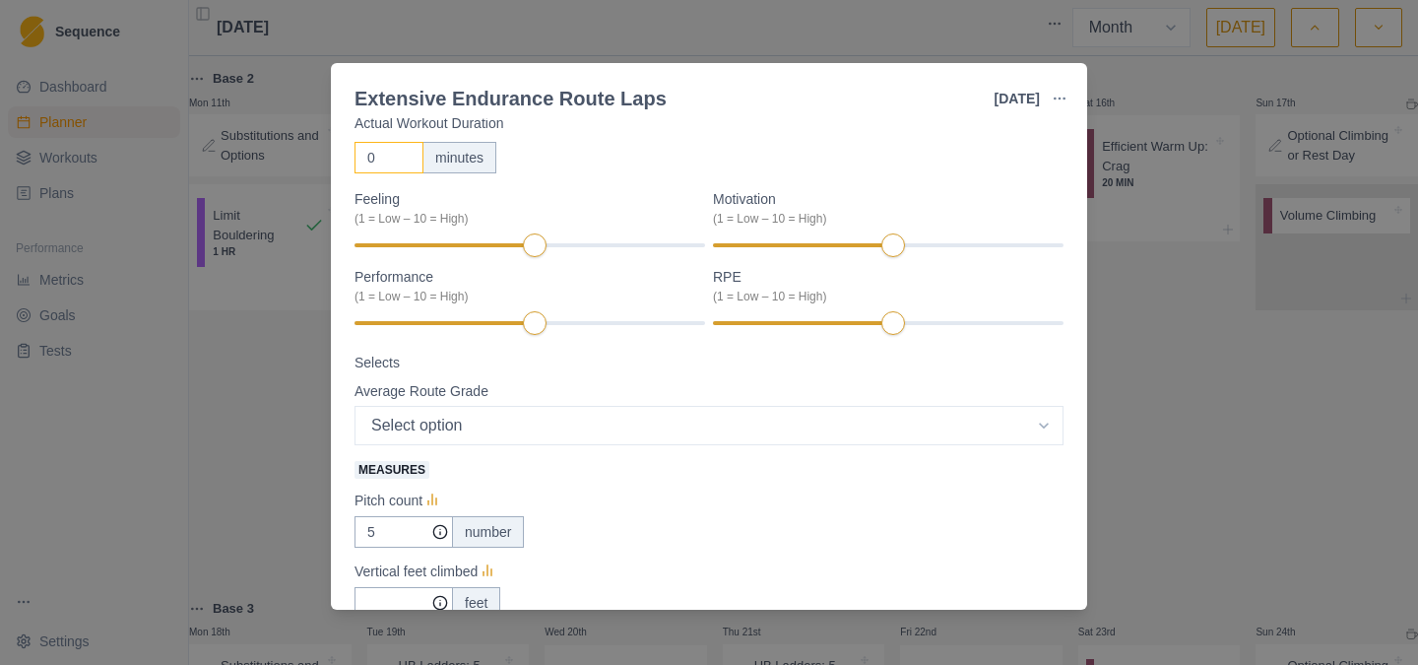
scroll to position [0, 0]
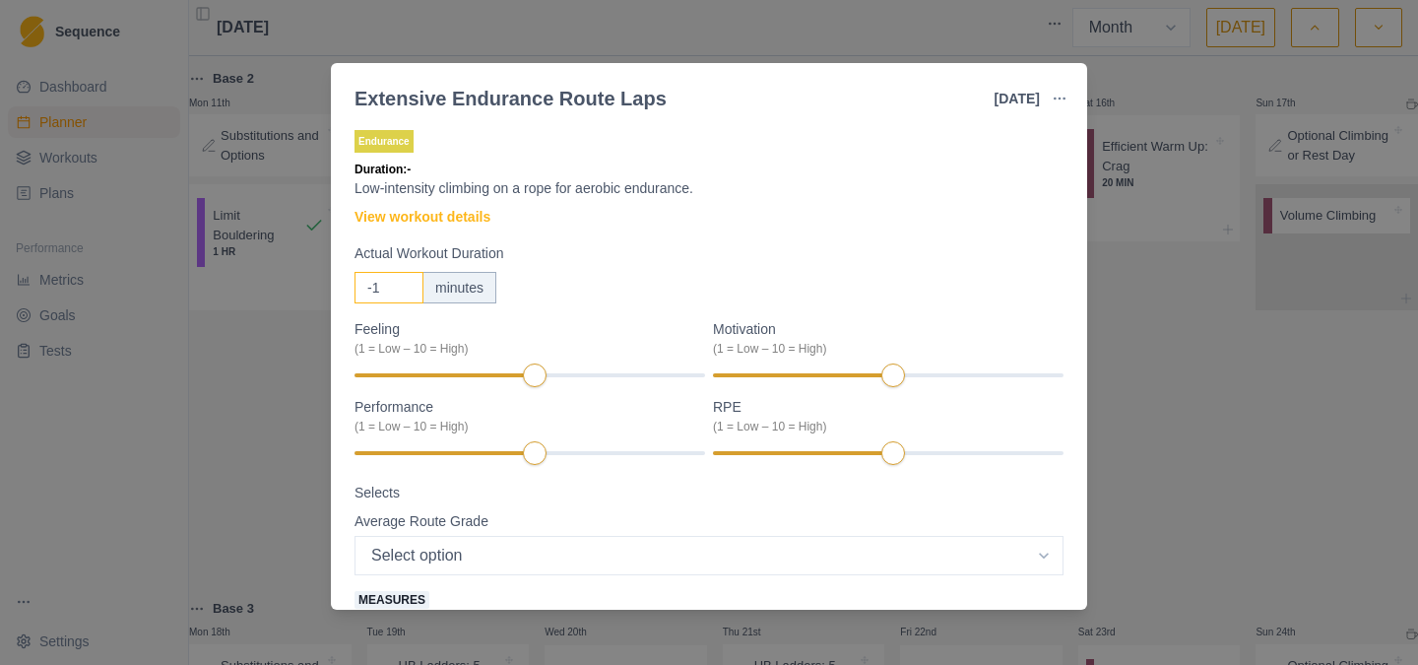
type input "-1"
click at [396, 290] on input "-1" at bounding box center [388, 288] width 69 height 32
click at [386, 286] on input "-1" at bounding box center [388, 288] width 69 height 32
type input "4"
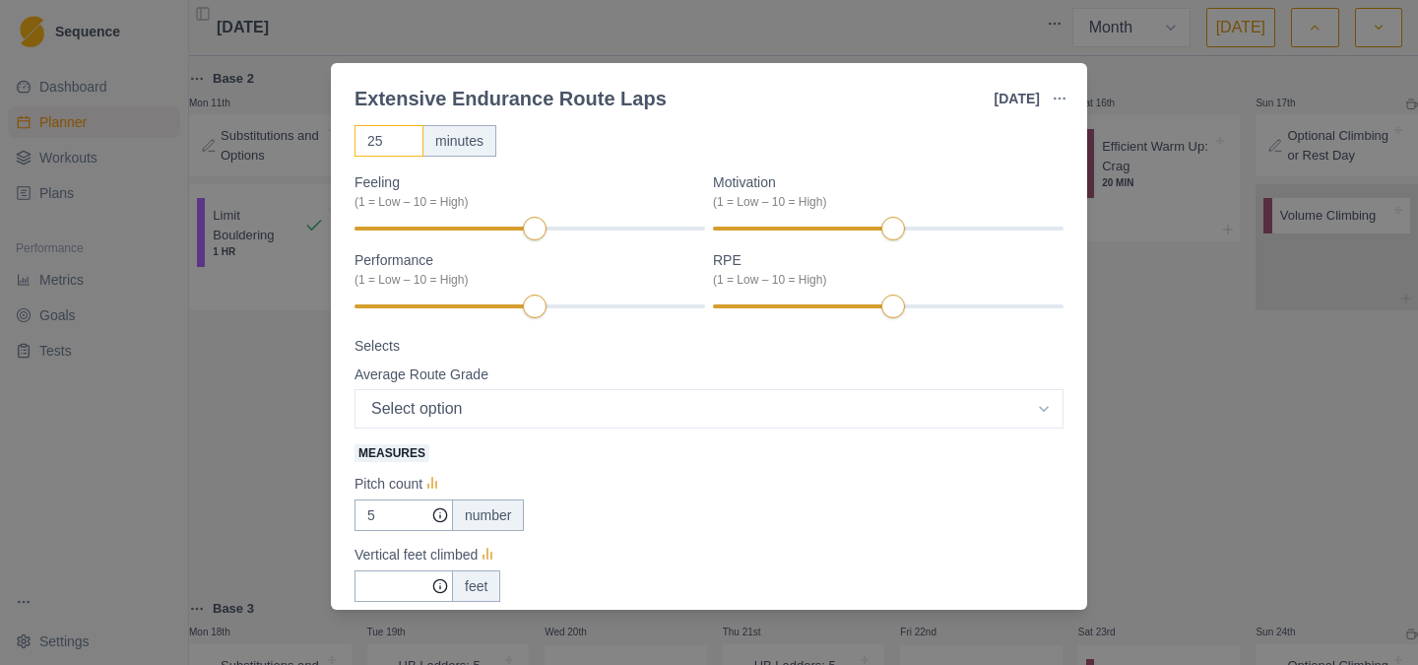
scroll to position [146, 0]
click at [574, 227] on div at bounding box center [470, 229] width 233 height 4
click at [888, 304] on div "6" at bounding box center [888, 307] width 350 height 14
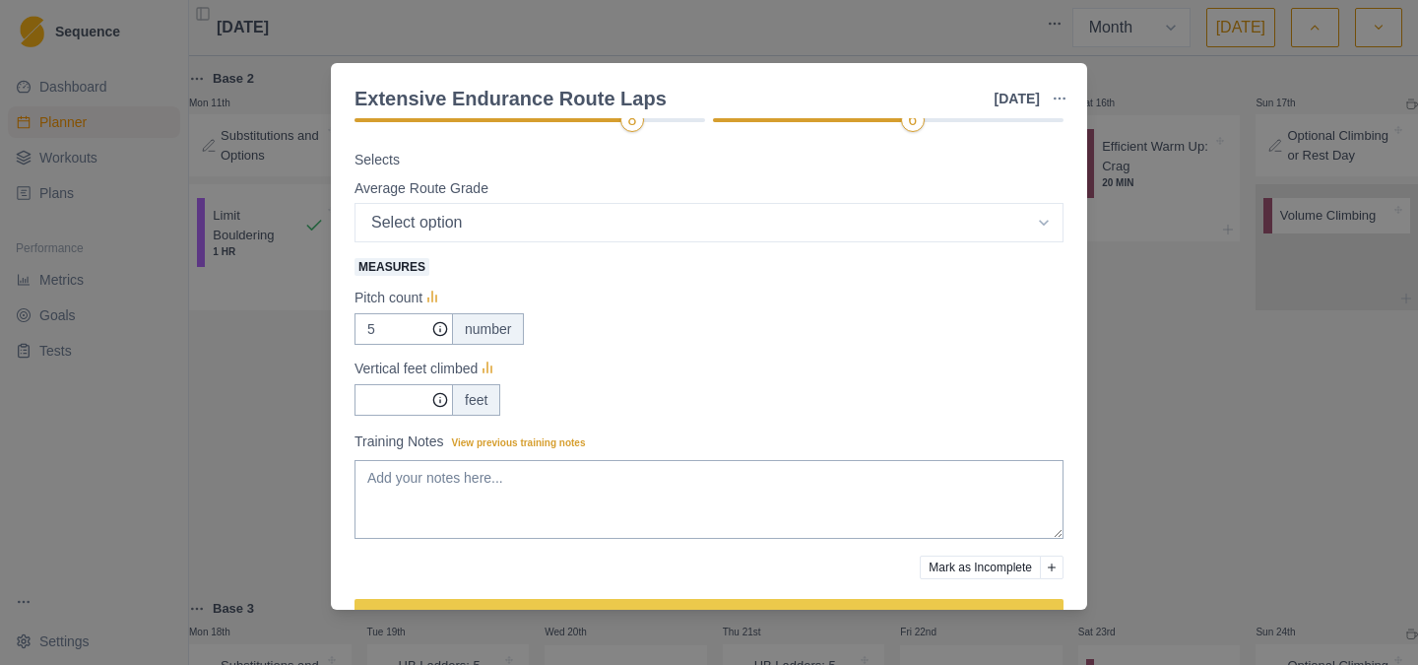
scroll to position [337, 0]
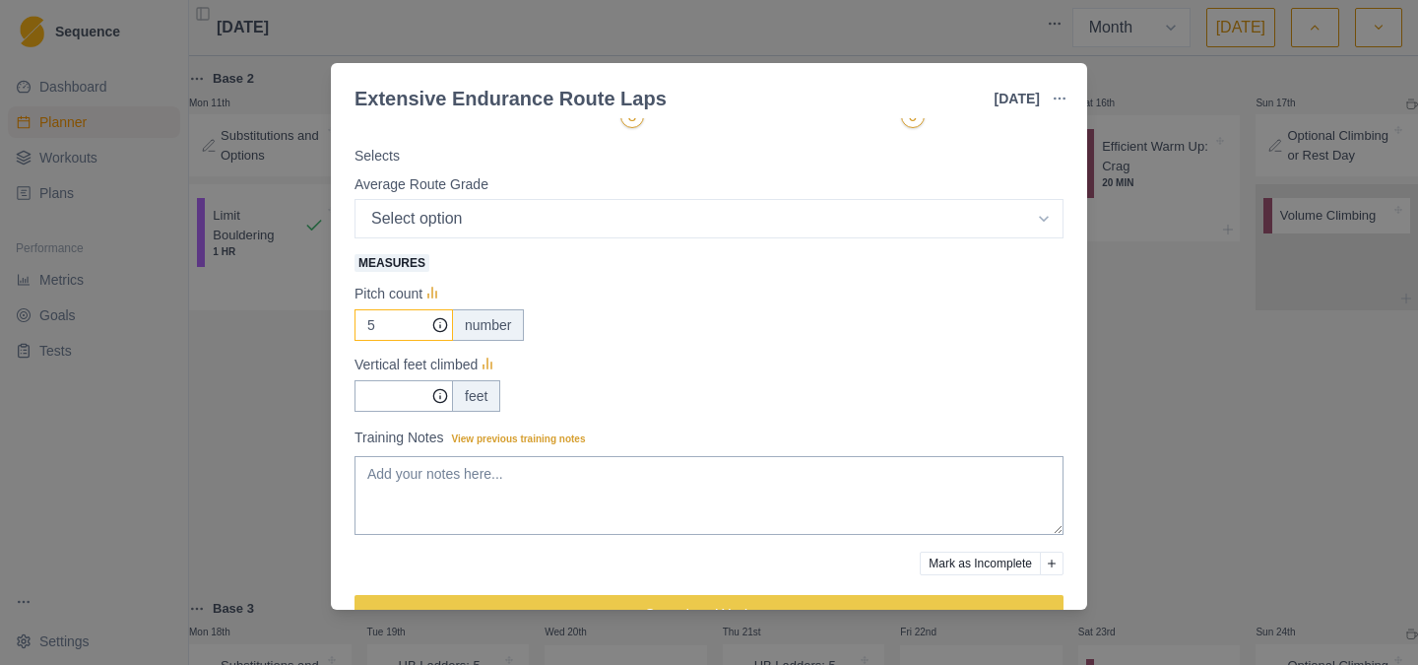
type input "25"
click at [399, 324] on input "5" at bounding box center [403, 325] width 98 height 32
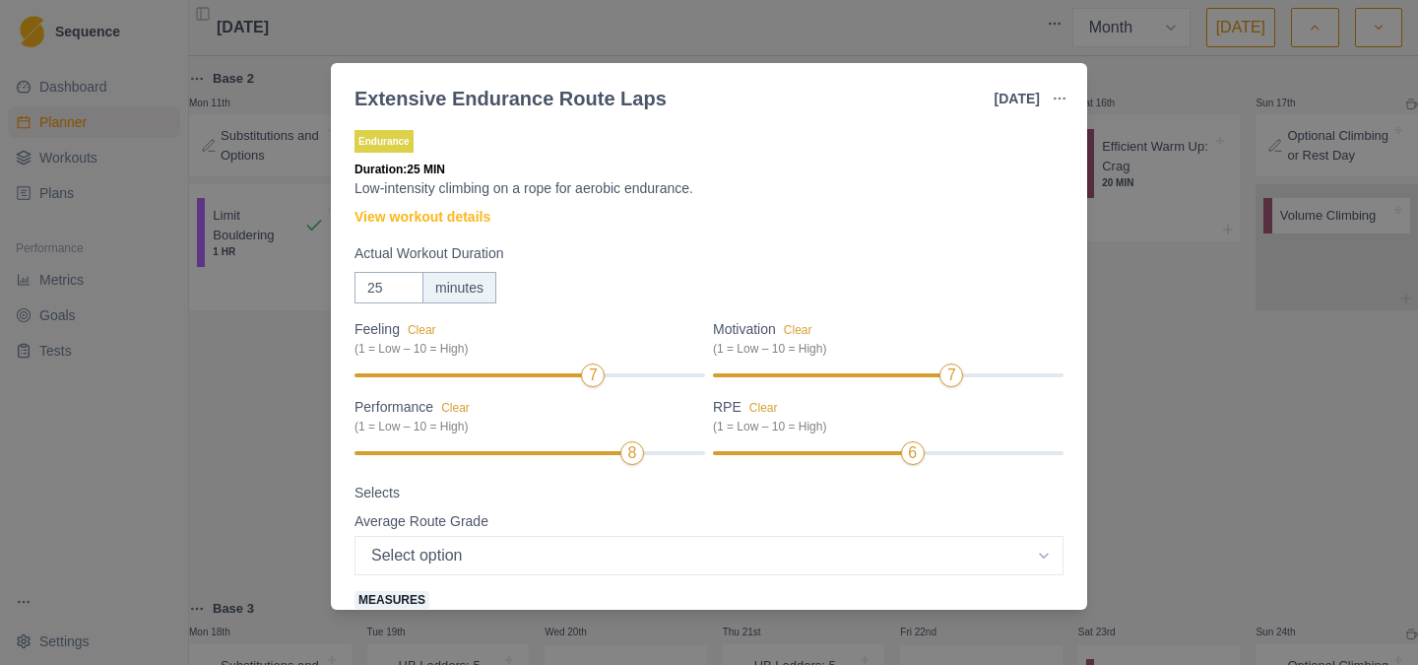
scroll to position [389, 0]
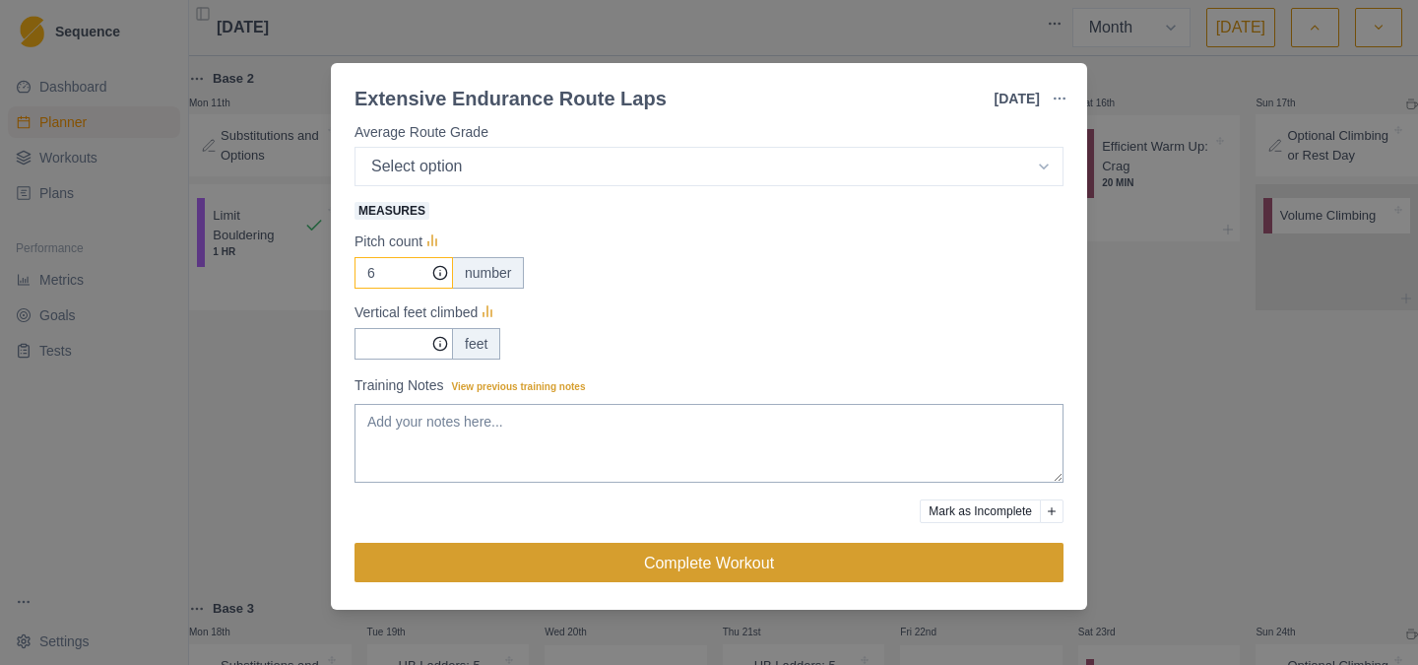
type input "6"
click at [615, 560] on button "Complete Workout" at bounding box center [708, 561] width 709 height 39
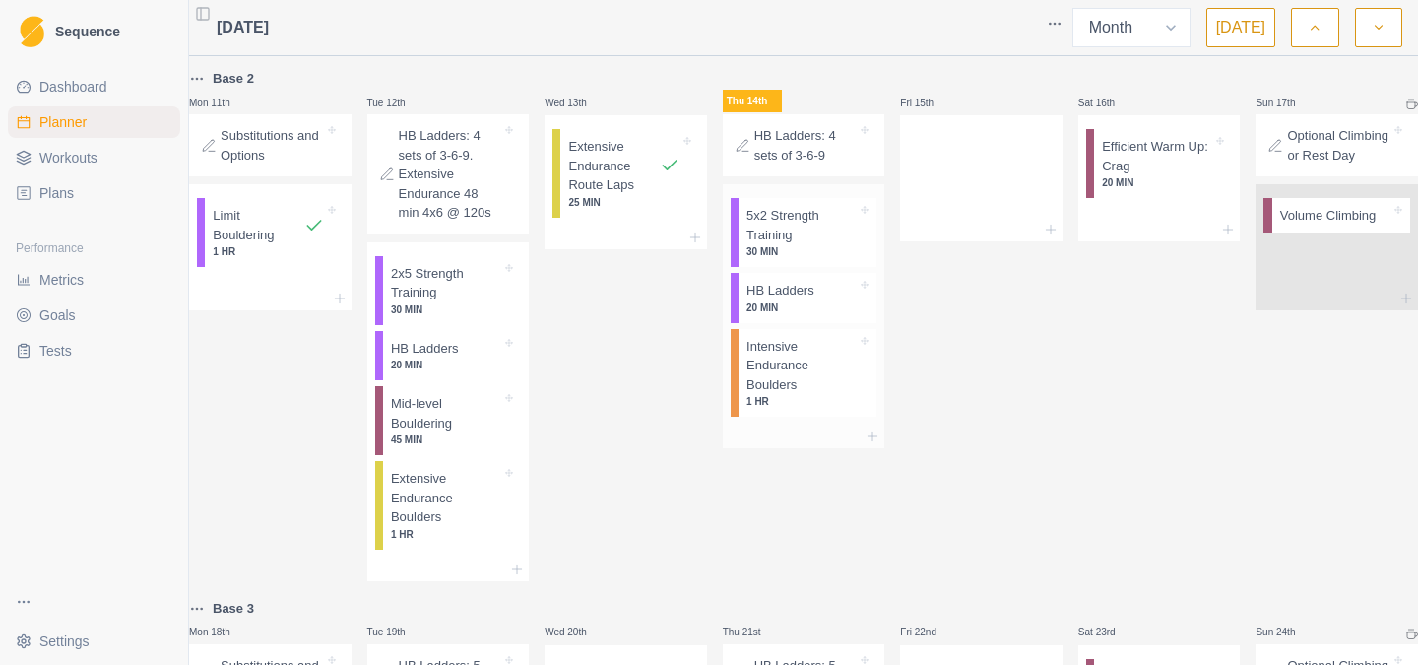
click at [791, 380] on p "Intensive Endurance Boulders" at bounding box center [801, 366] width 110 height 58
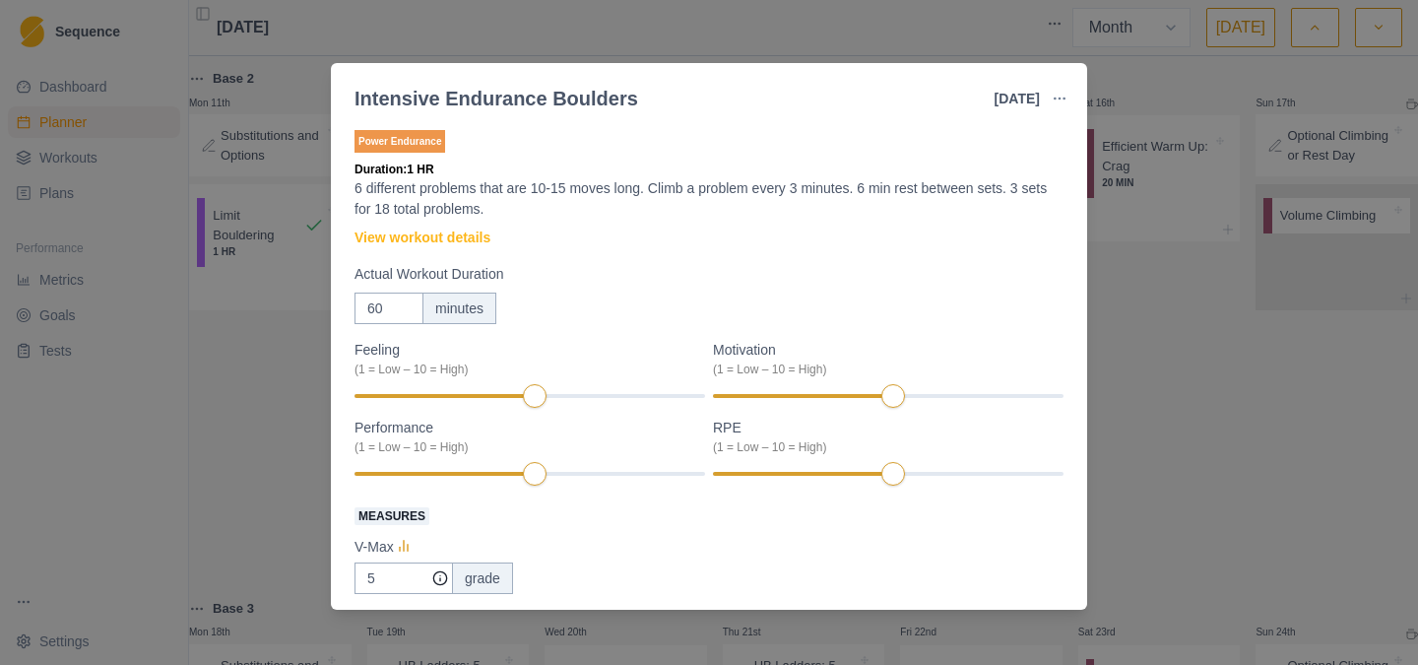
click at [1143, 316] on div "Intensive Endurance Boulders [DATE] Link To Goal View Workout Metrics Edit Orig…" at bounding box center [709, 332] width 1418 height 665
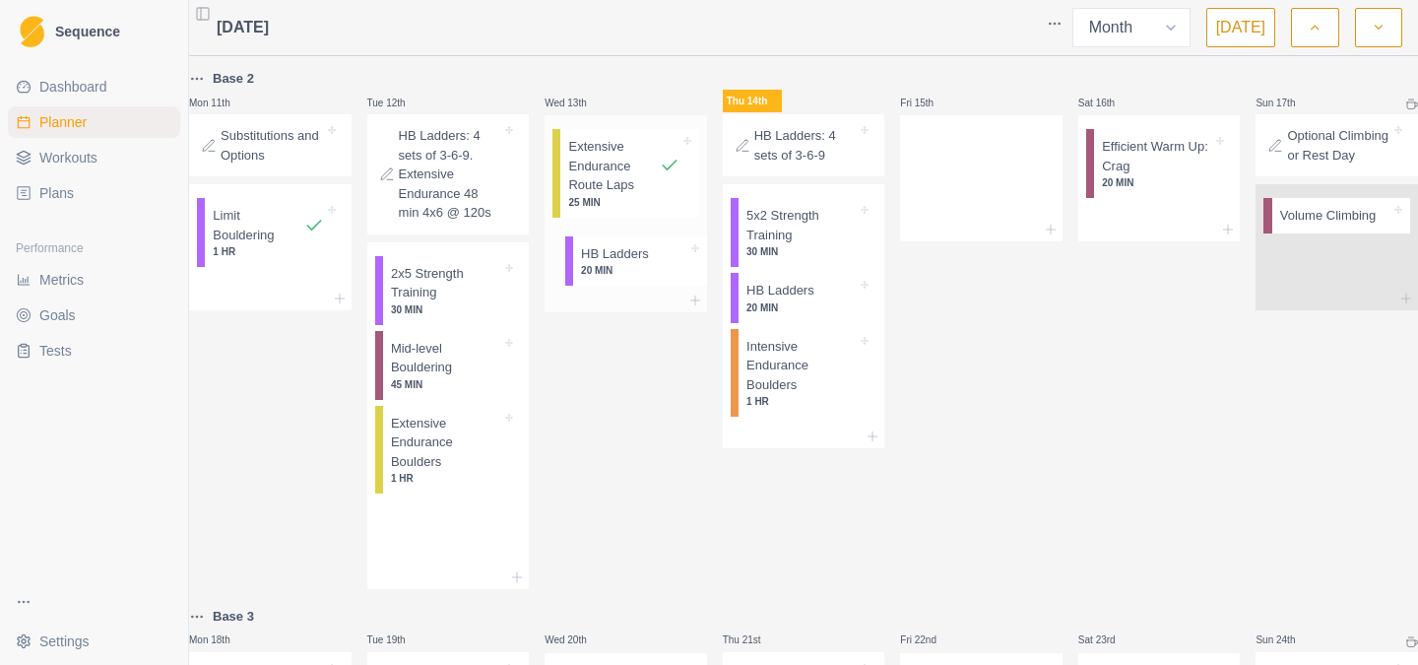
drag, startPoint x: 452, startPoint y: 394, endPoint x: 647, endPoint y: 272, distance: 230.0
click at [647, 272] on div "Base 4 Mon 28th Substitutions and Options Tue 29th HB Ladders: 3 sets of 3-6-9-…" at bounding box center [803, 347] width 1229 height 2600
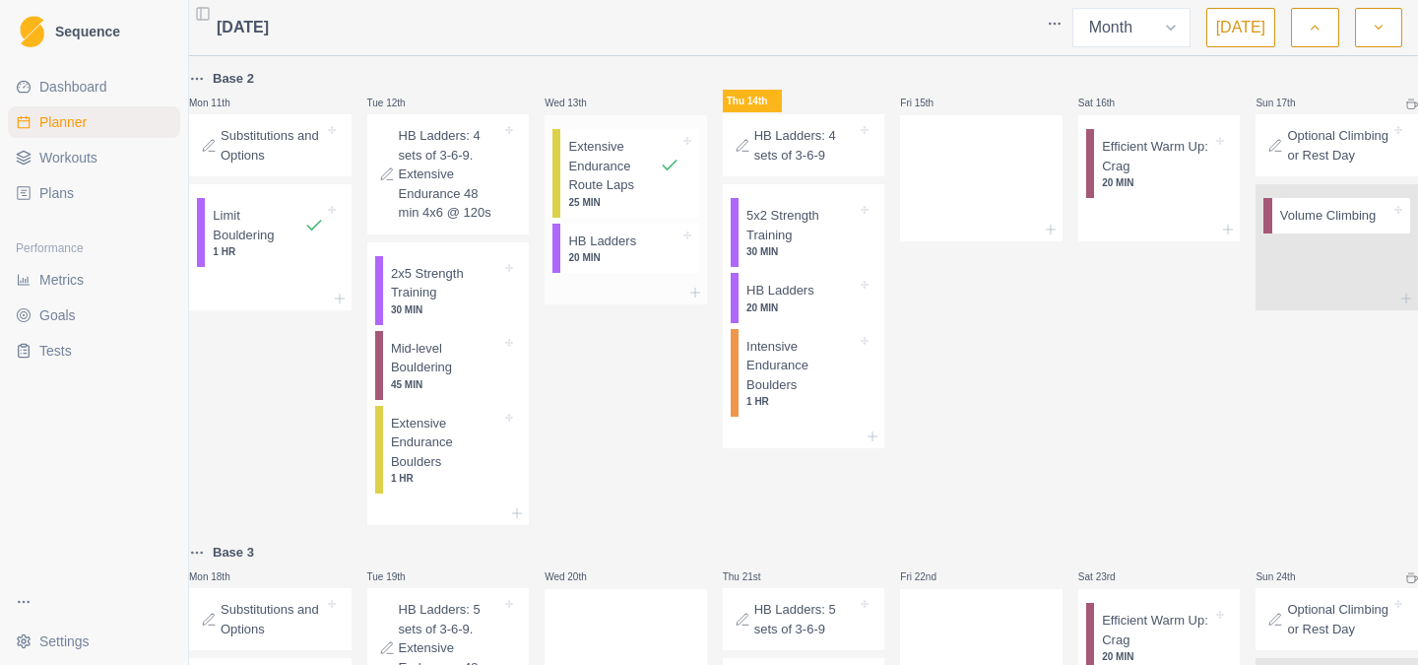
click at [647, 251] on div at bounding box center [657, 241] width 43 height 20
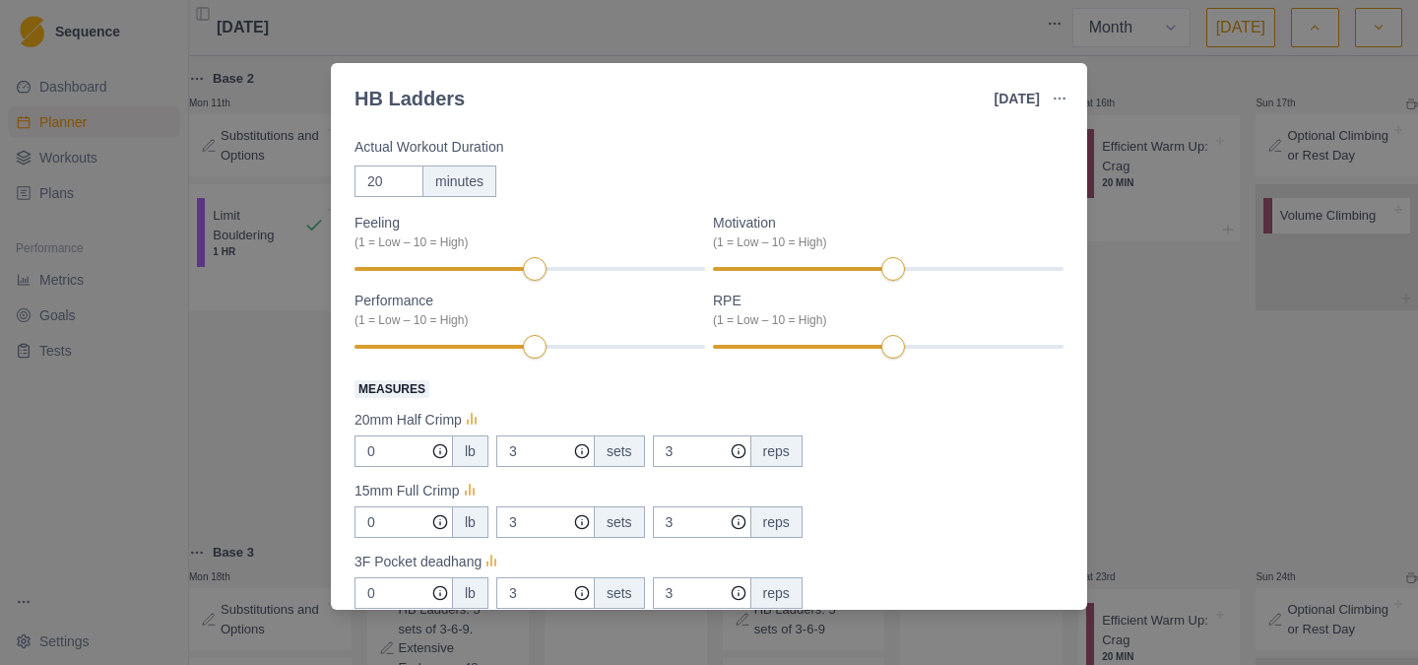
scroll to position [78, 0]
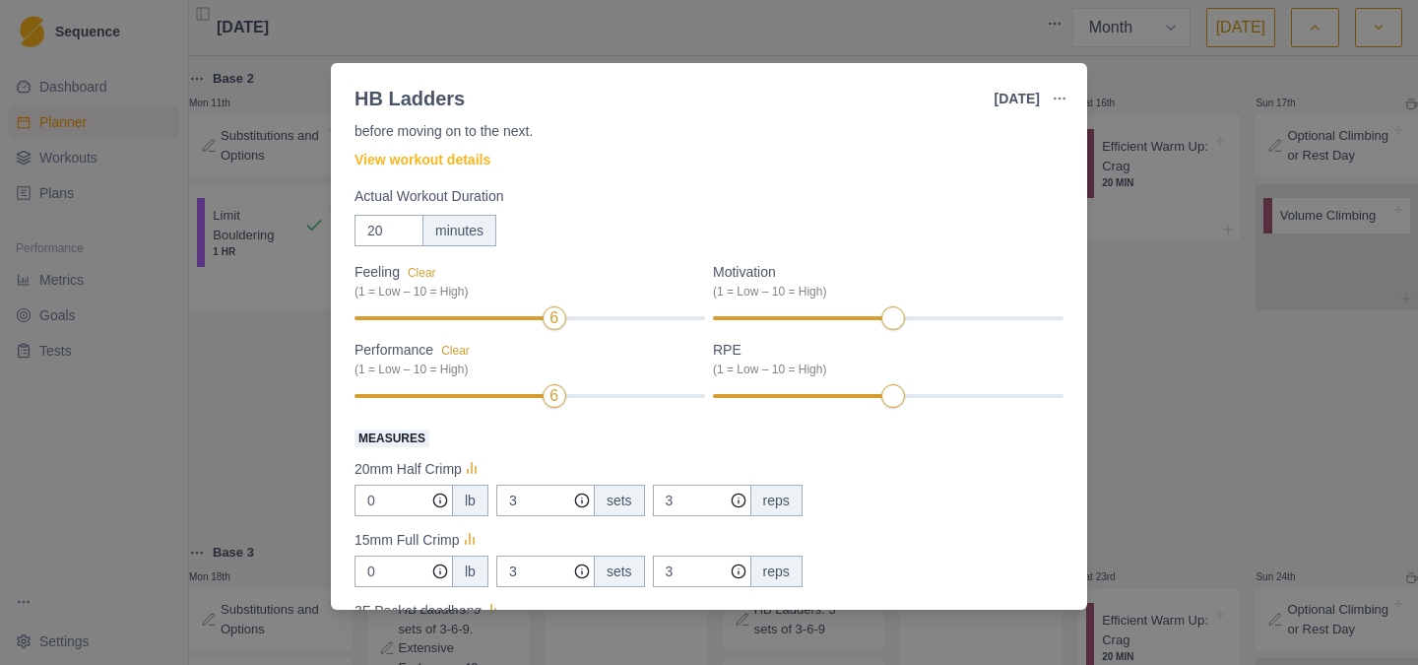
click at [921, 331] on div "Motivation (1 = Low – 10 = High)" at bounding box center [888, 297] width 350 height 70
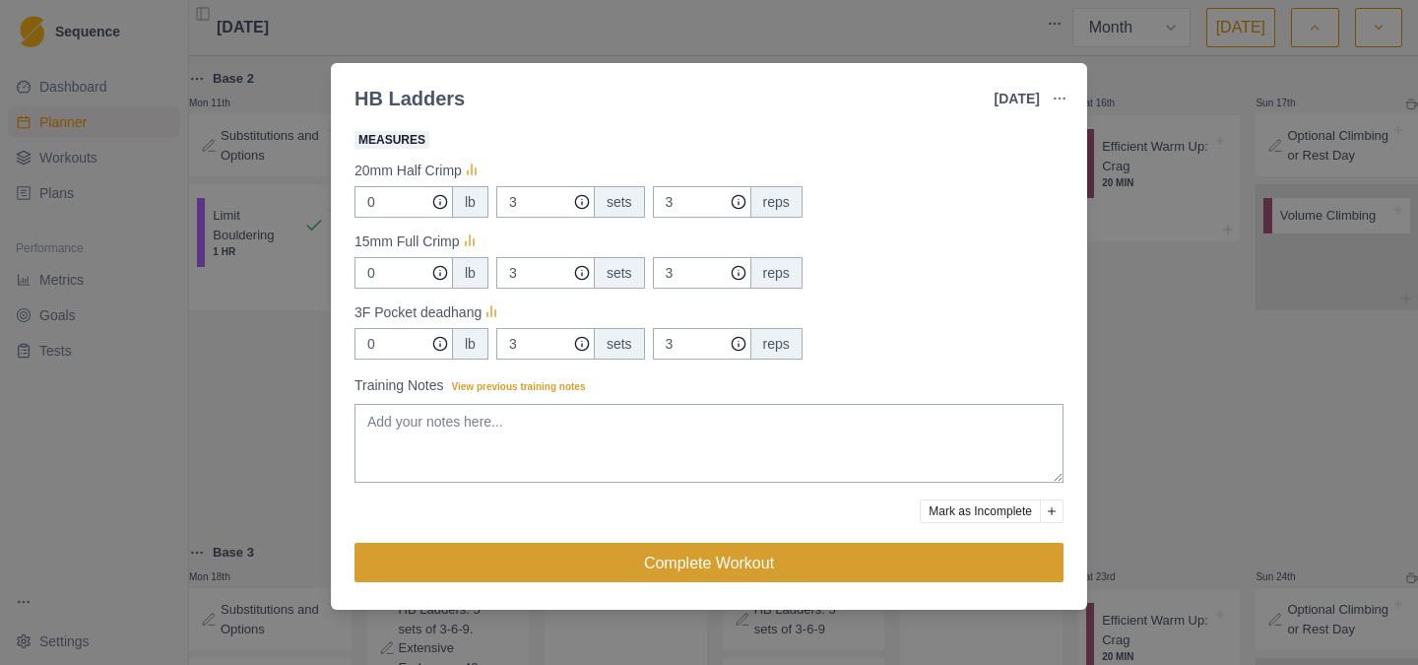
click at [604, 543] on button "Complete Workout" at bounding box center [708, 561] width 709 height 39
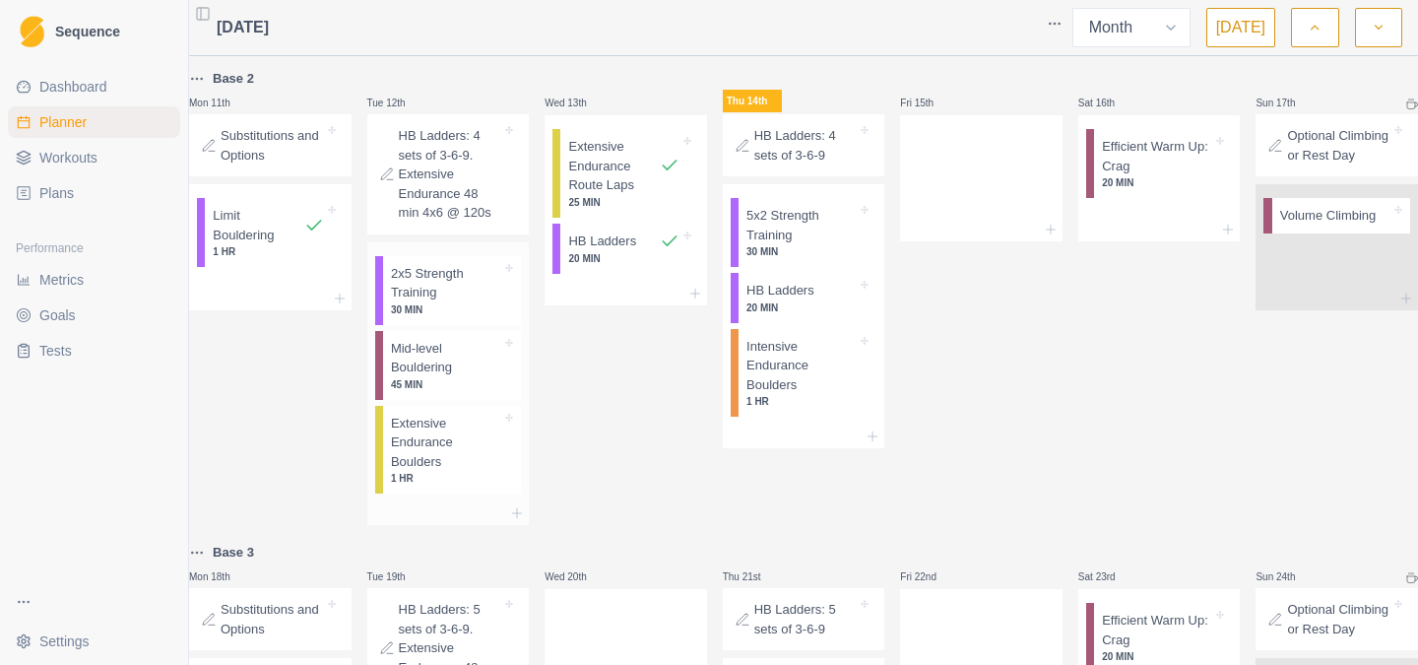
click at [436, 377] on p "Mid-level Bouldering" at bounding box center [446, 358] width 110 height 38
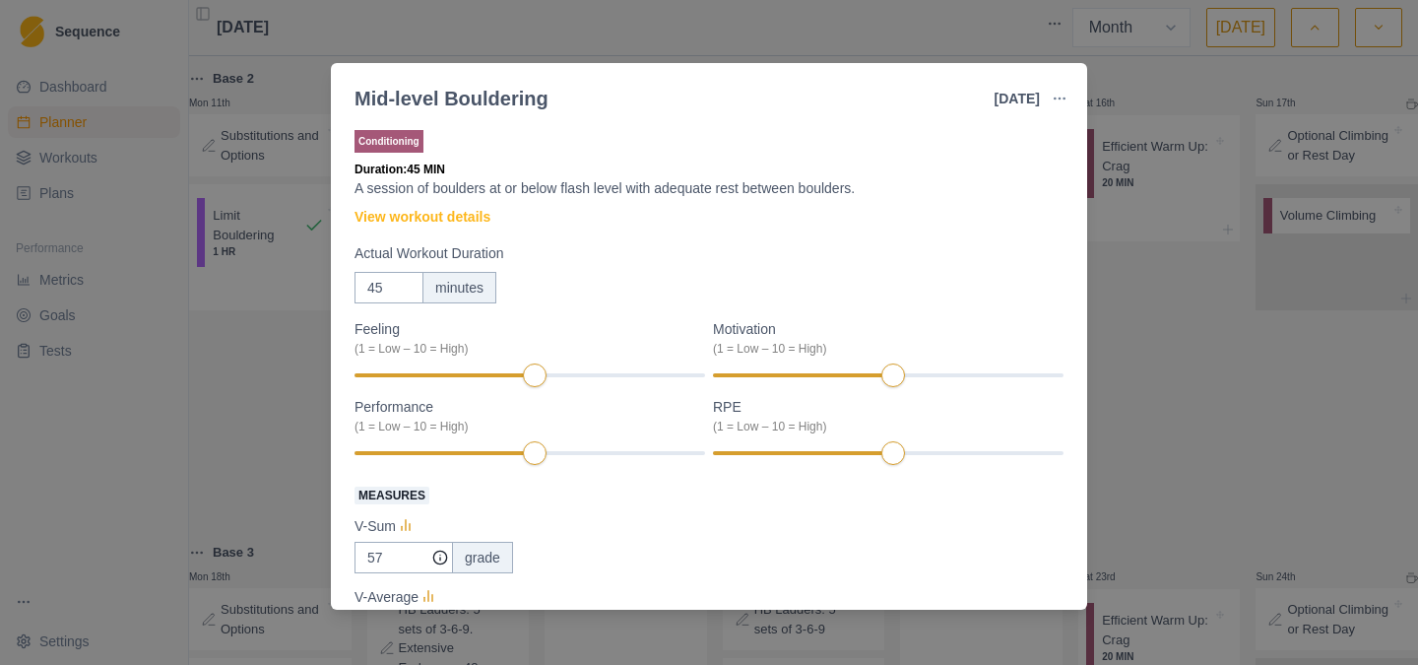
click at [1166, 375] on div "Mid-level Bouldering [DATE] Link To Goal View Workout Metrics Edit Original Wor…" at bounding box center [709, 332] width 1418 height 665
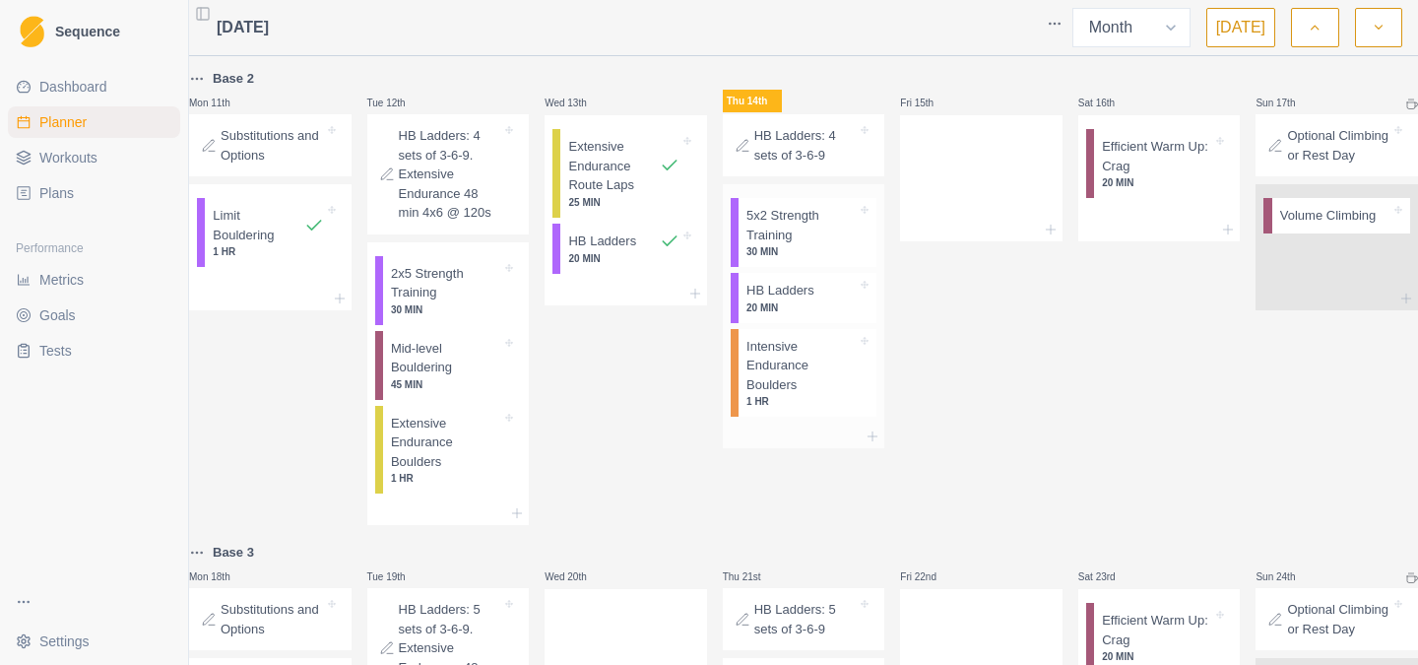
click at [802, 244] on p "5x2 Strength Training" at bounding box center [801, 225] width 110 height 38
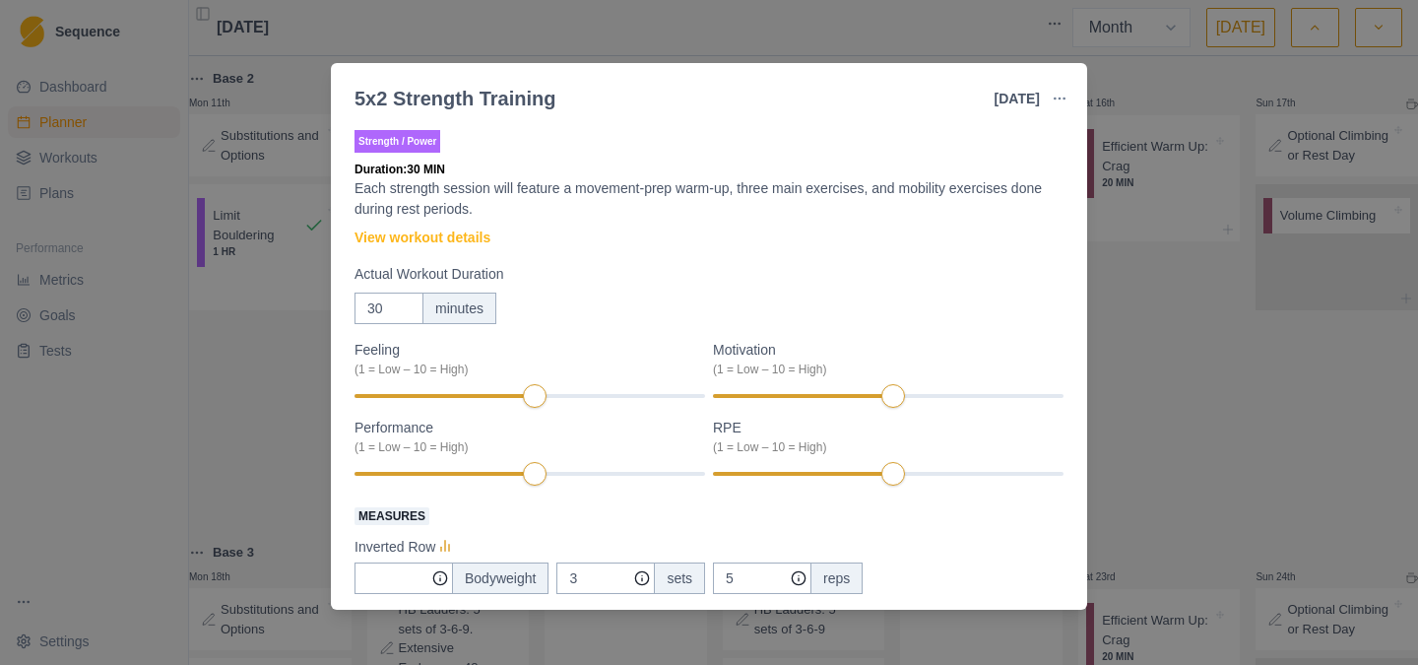
click at [1162, 355] on div "5x2 Strength Training [DATE] Link To Goal View Workout Metrics Edit Original Wo…" at bounding box center [709, 332] width 1418 height 665
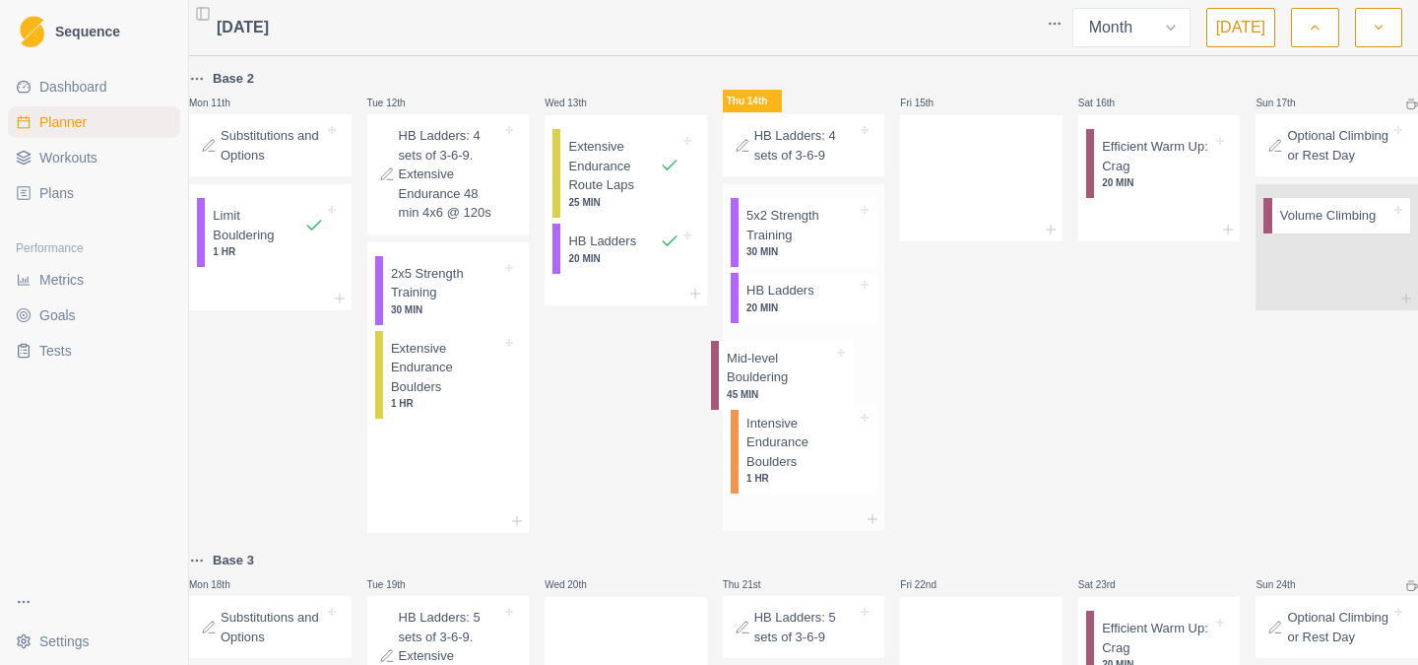
drag, startPoint x: 437, startPoint y: 396, endPoint x: 771, endPoint y: 384, distance: 334.0
click at [771, 384] on div "Base 4 Mon 28th Substitutions and Options Tue 29th HB Ladders: 3 sets of 3-6-9-…" at bounding box center [803, 319] width 1229 height 2544
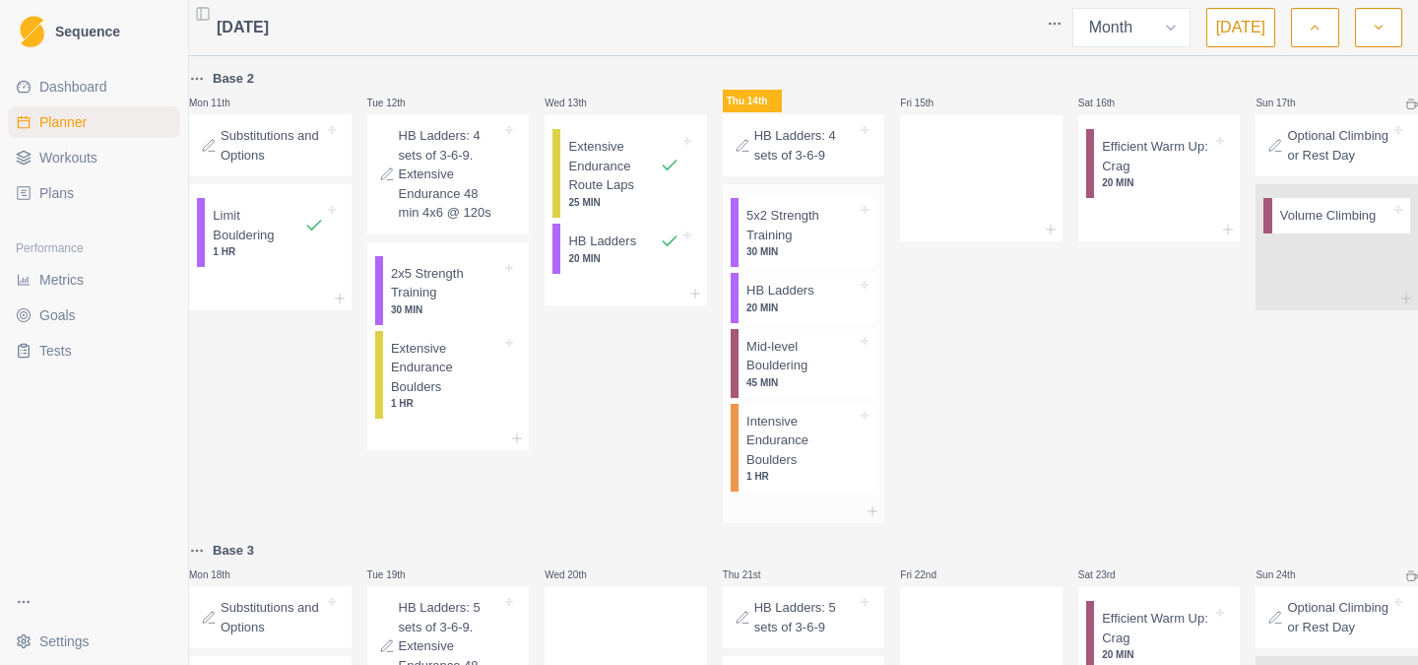
click at [847, 470] on p "Intensive Endurance Boulders" at bounding box center [801, 441] width 110 height 58
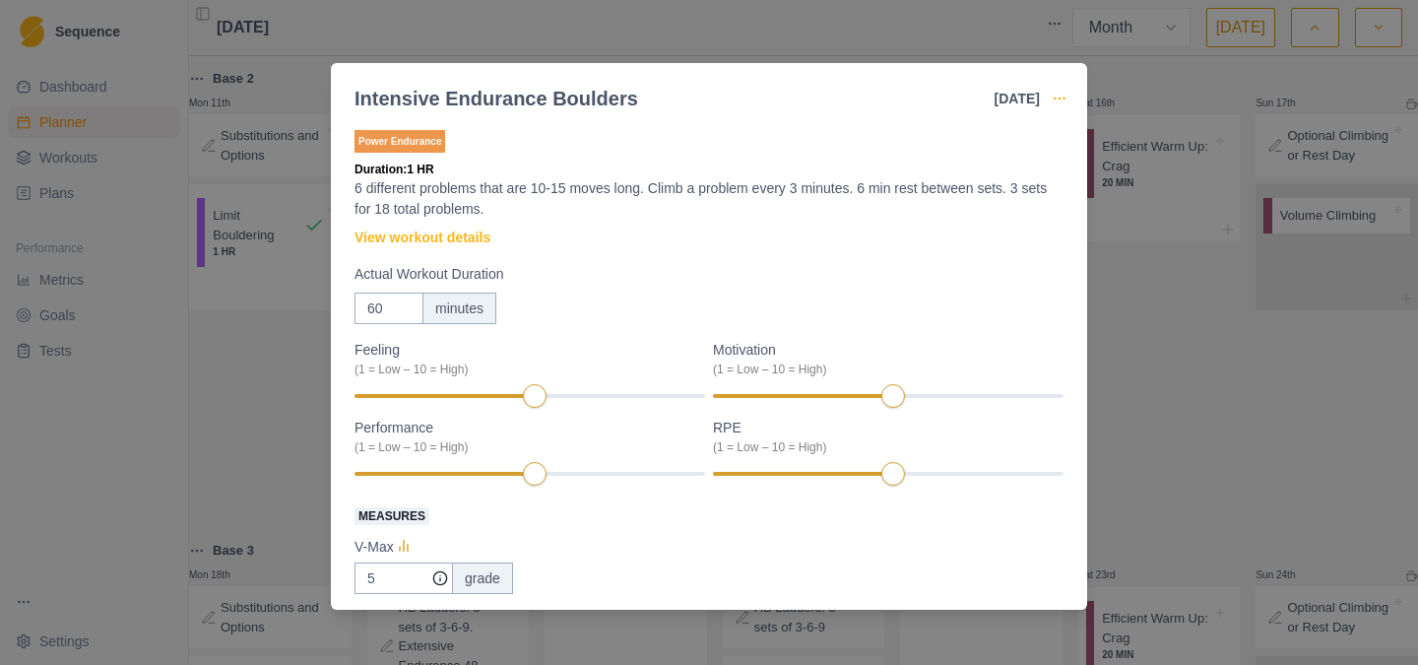
click at [1059, 97] on circle "button" at bounding box center [1058, 97] width 1 height 1
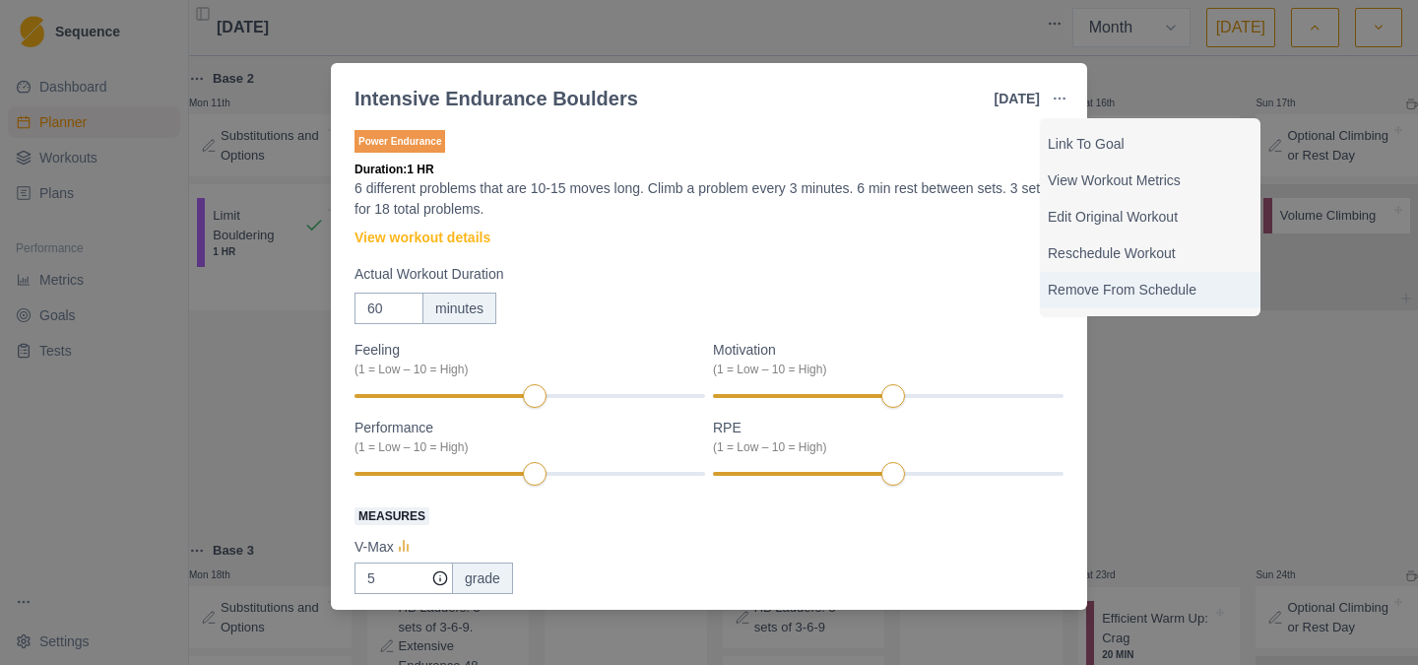
click at [1087, 288] on p "Remove From Schedule" at bounding box center [1150, 290] width 205 height 21
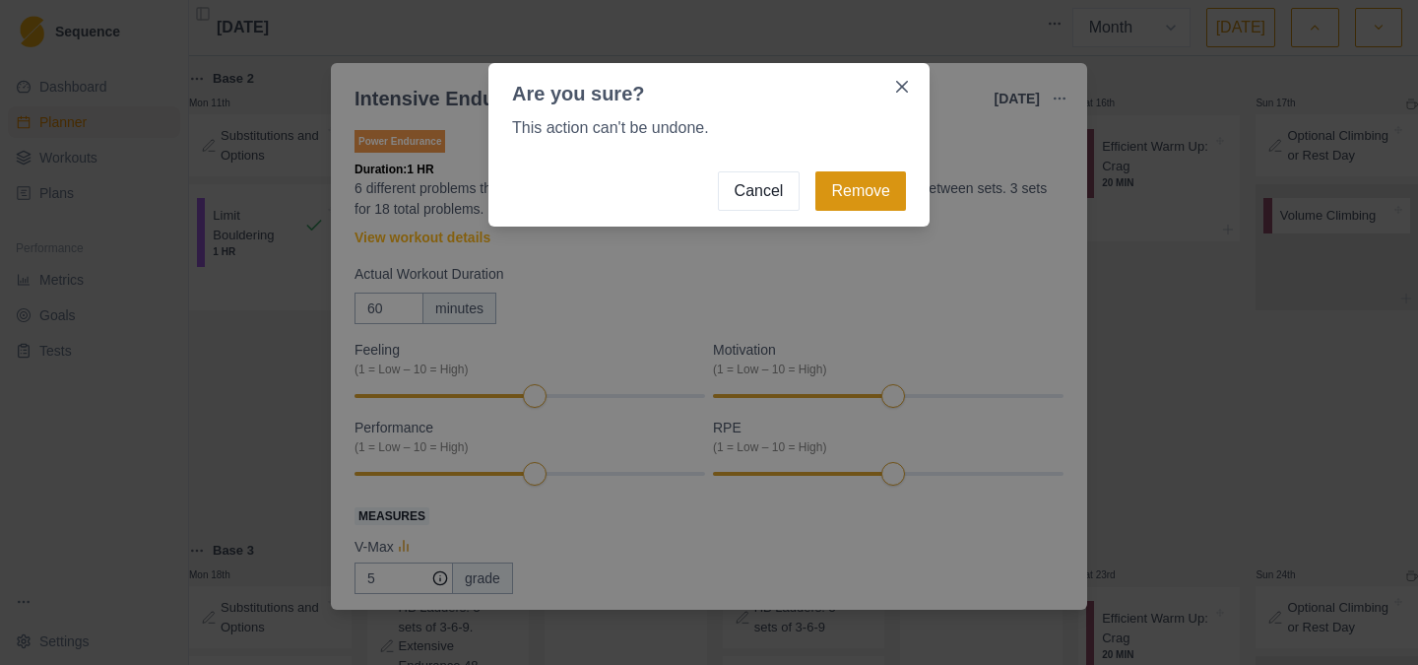
click at [865, 193] on button "Remove" at bounding box center [860, 190] width 91 height 39
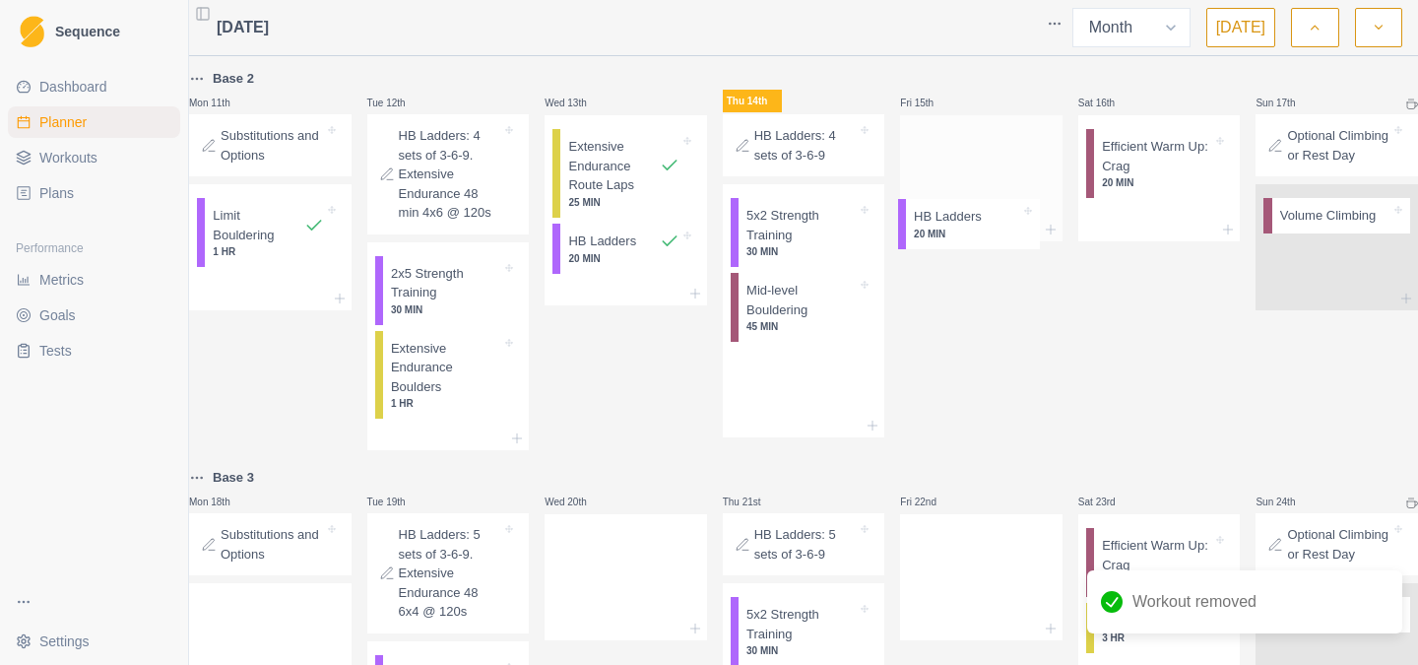
drag, startPoint x: 803, startPoint y: 325, endPoint x: 974, endPoint y: 225, distance: 197.2
click at [974, 225] on div "Base 4 Mon 28th Substitutions and Options Tue 29th HB Ladders: 3 sets of 3-6-9-…" at bounding box center [803, 277] width 1229 height 2461
click at [795, 244] on p "5x2 Strength Training" at bounding box center [801, 225] width 110 height 38
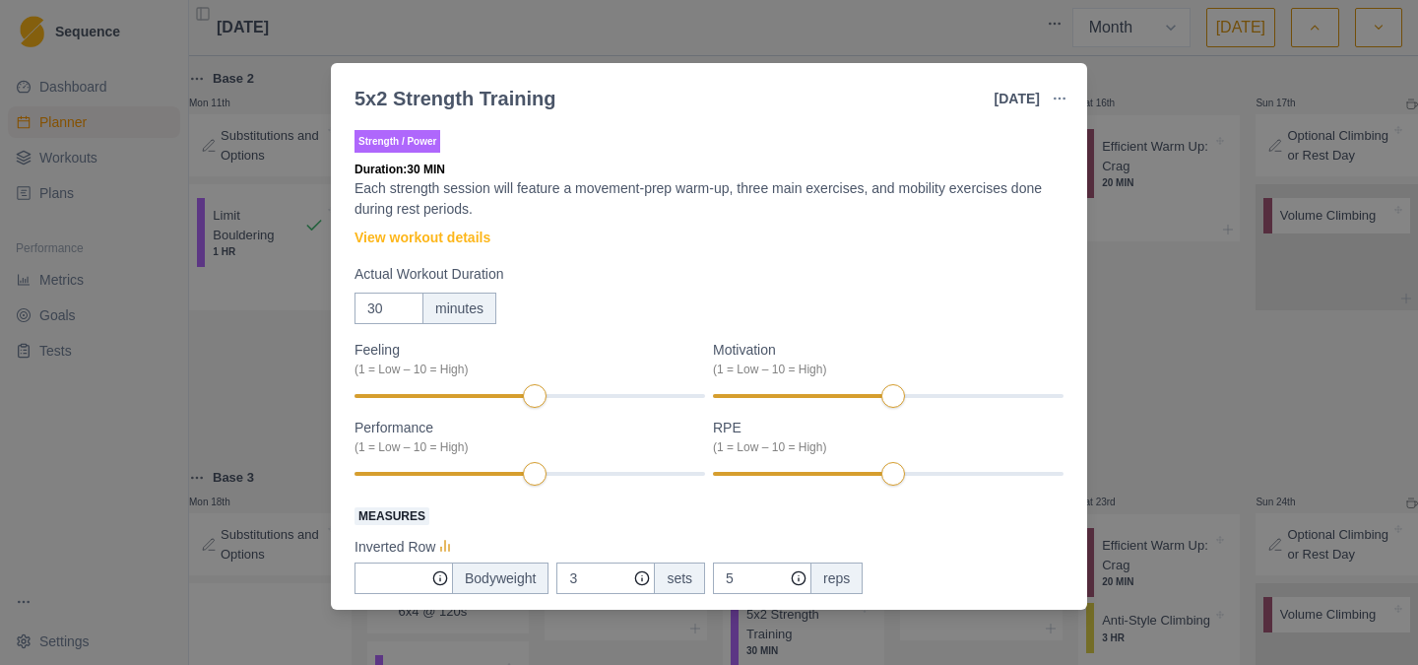
click at [1064, 83] on button "button" at bounding box center [1059, 98] width 39 height 39
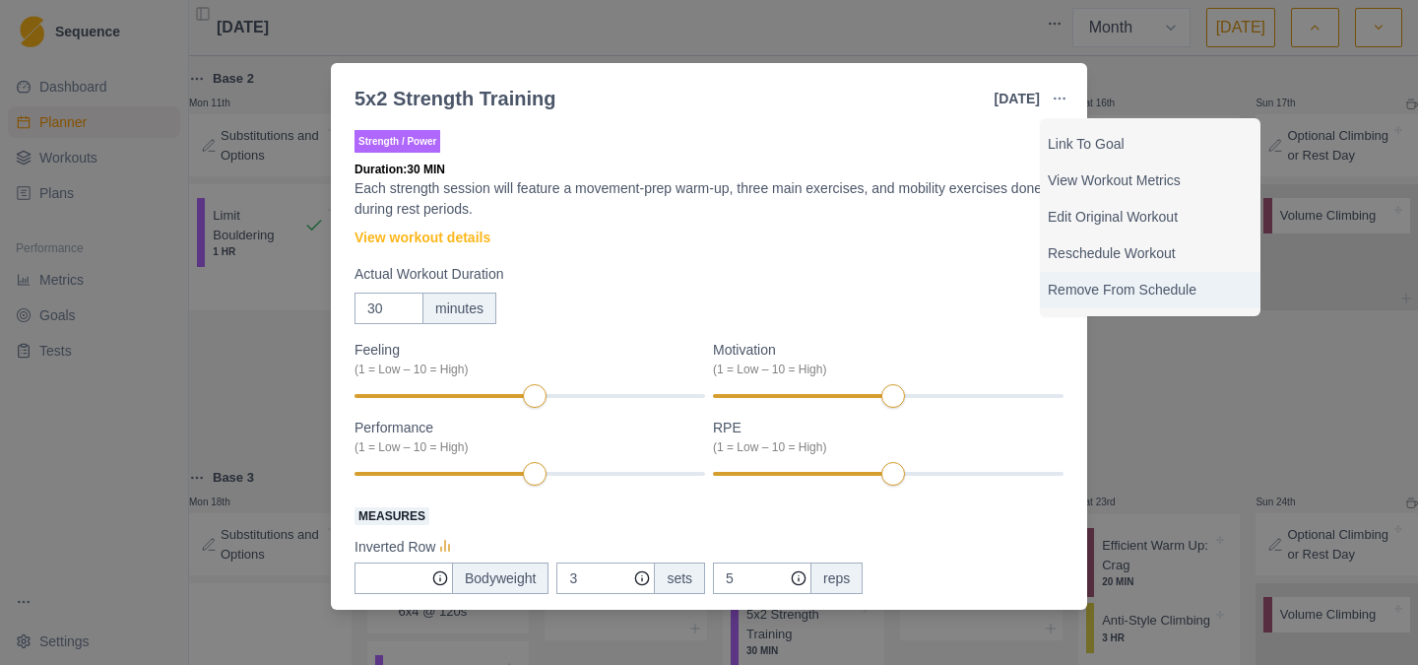
click at [1107, 298] on p "Remove From Schedule" at bounding box center [1150, 290] width 205 height 21
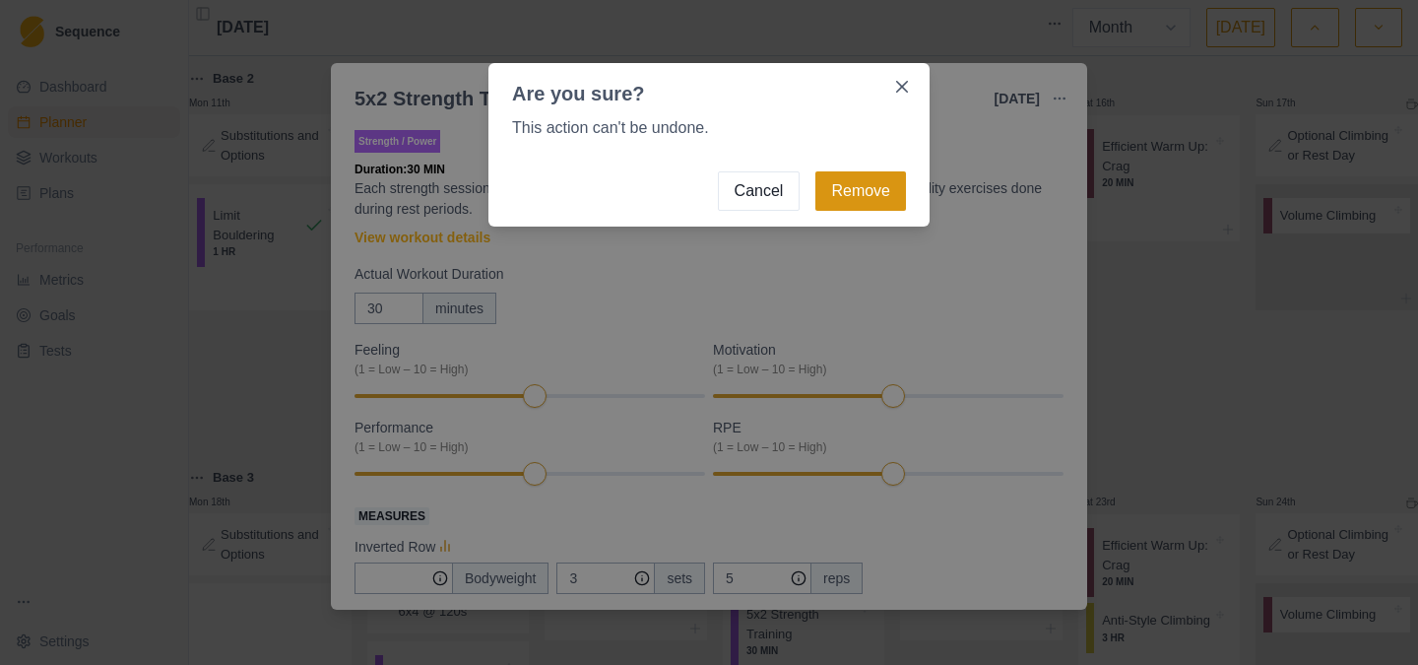
click at [884, 198] on button "Remove" at bounding box center [860, 190] width 91 height 39
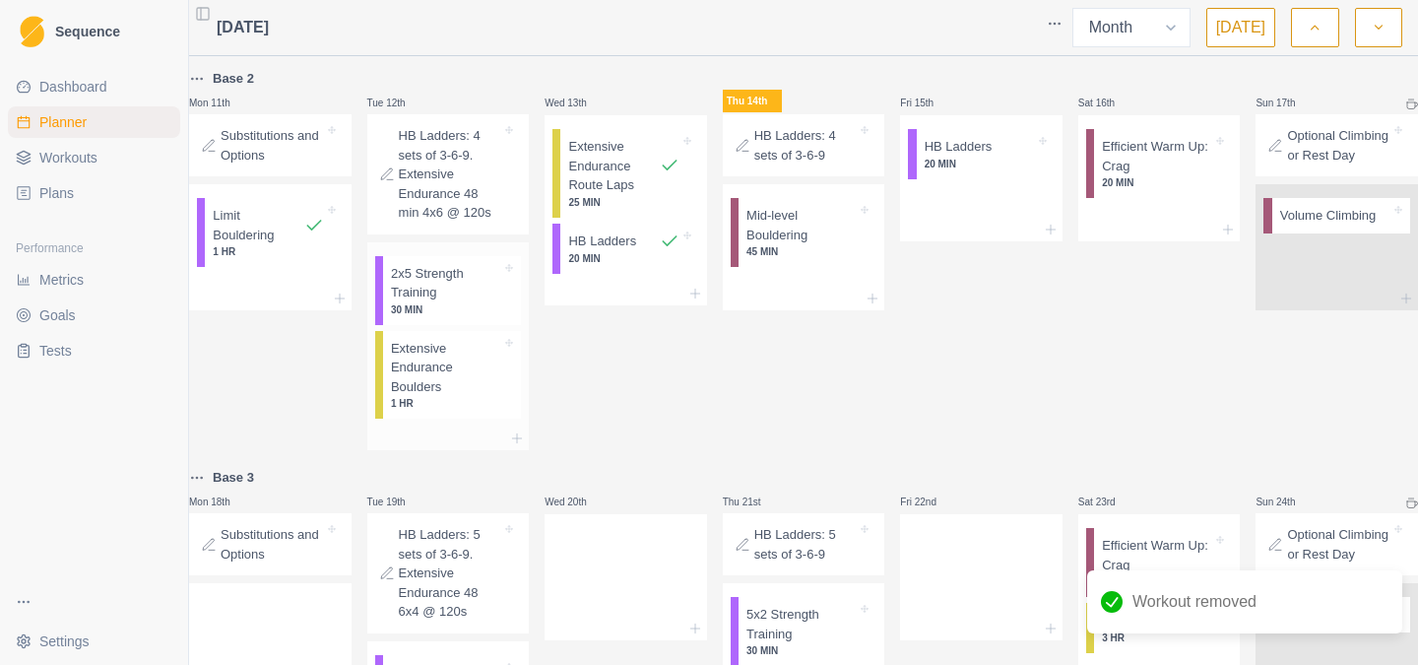
click at [455, 302] on p "2x5 Strength Training" at bounding box center [446, 283] width 110 height 38
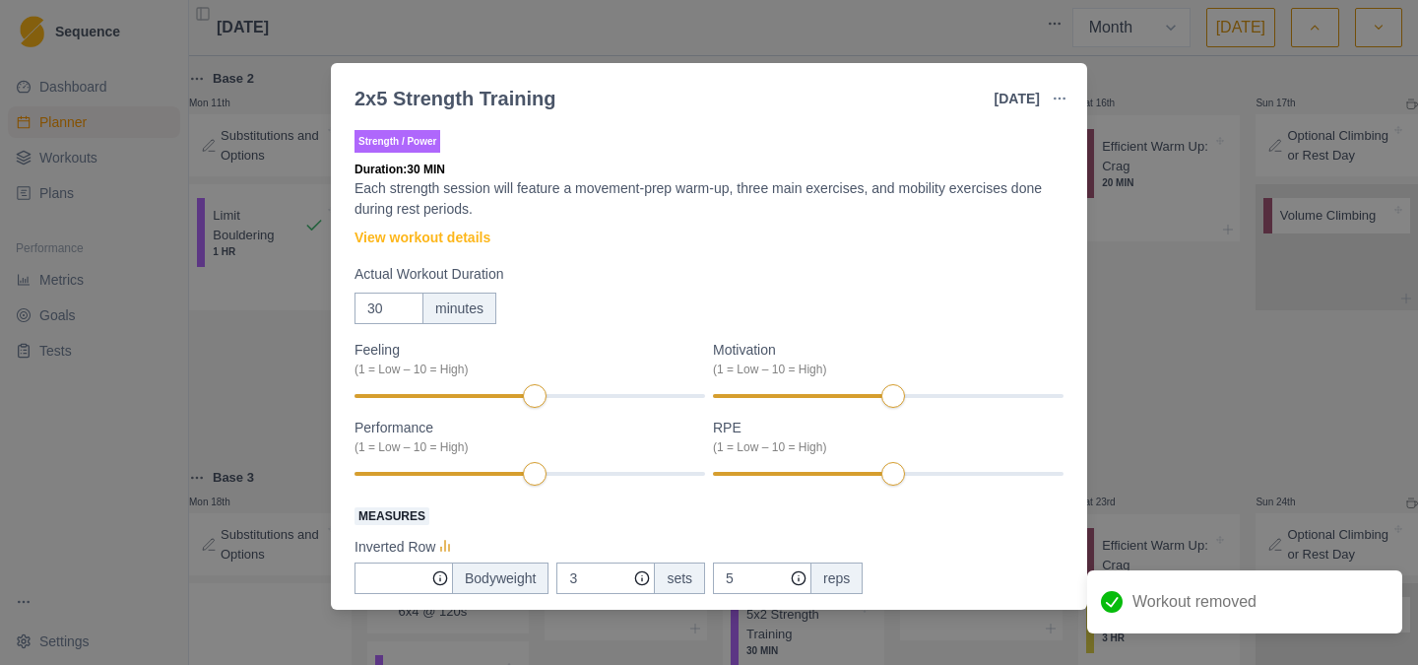
click at [1050, 86] on button "button" at bounding box center [1059, 98] width 39 height 39
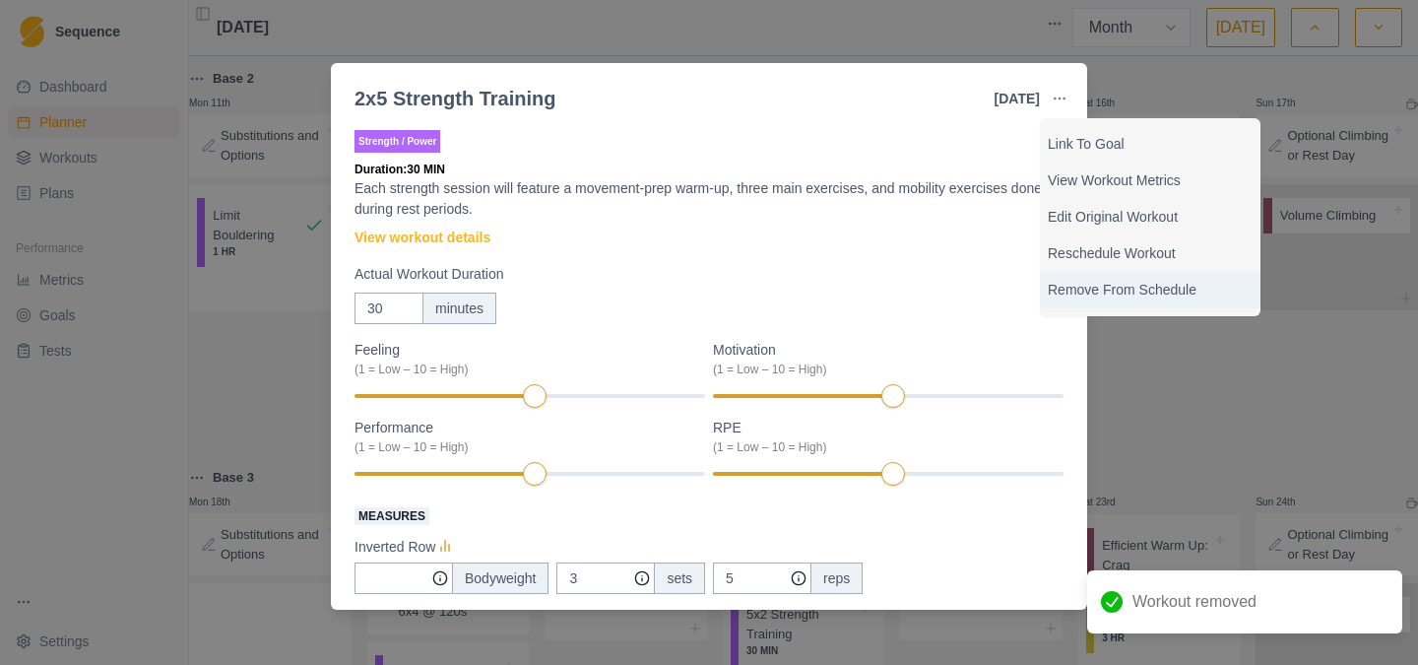
click at [1093, 288] on p "Remove From Schedule" at bounding box center [1150, 290] width 205 height 21
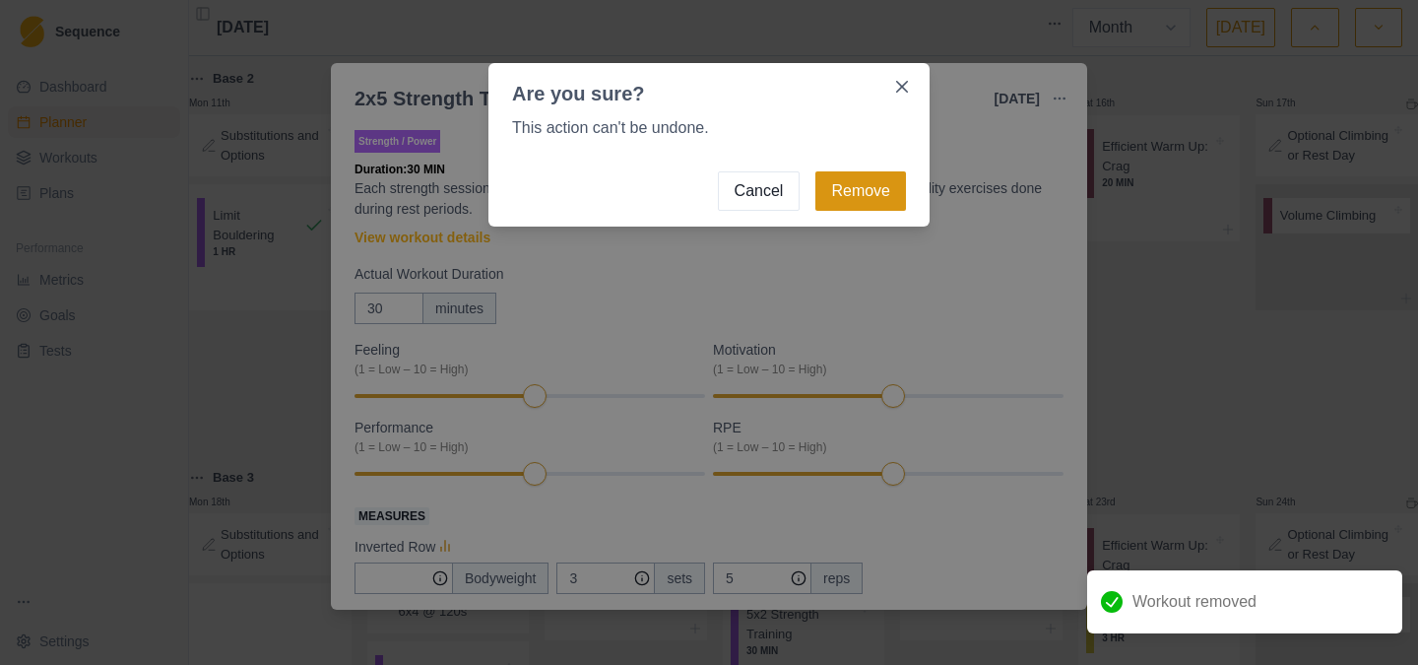
click at [836, 208] on button "Remove" at bounding box center [860, 190] width 91 height 39
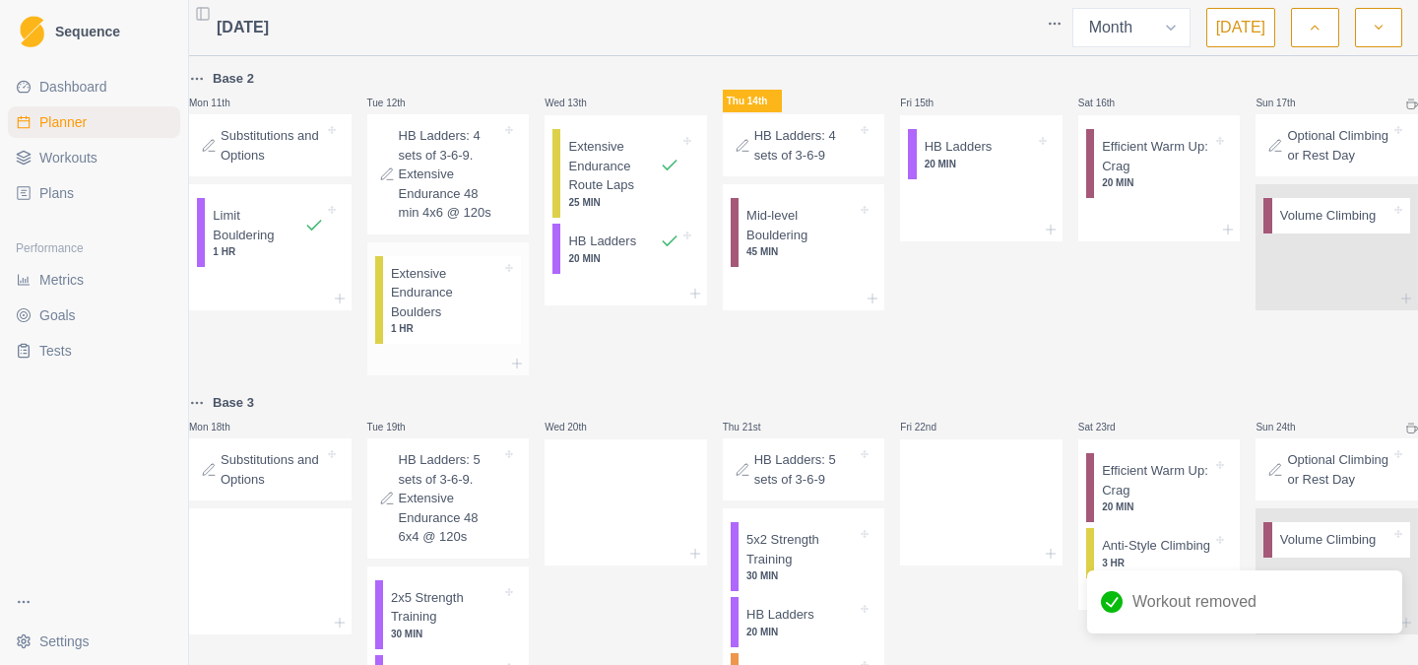
click at [477, 322] on p "Extensive Endurance Boulders" at bounding box center [446, 293] width 110 height 58
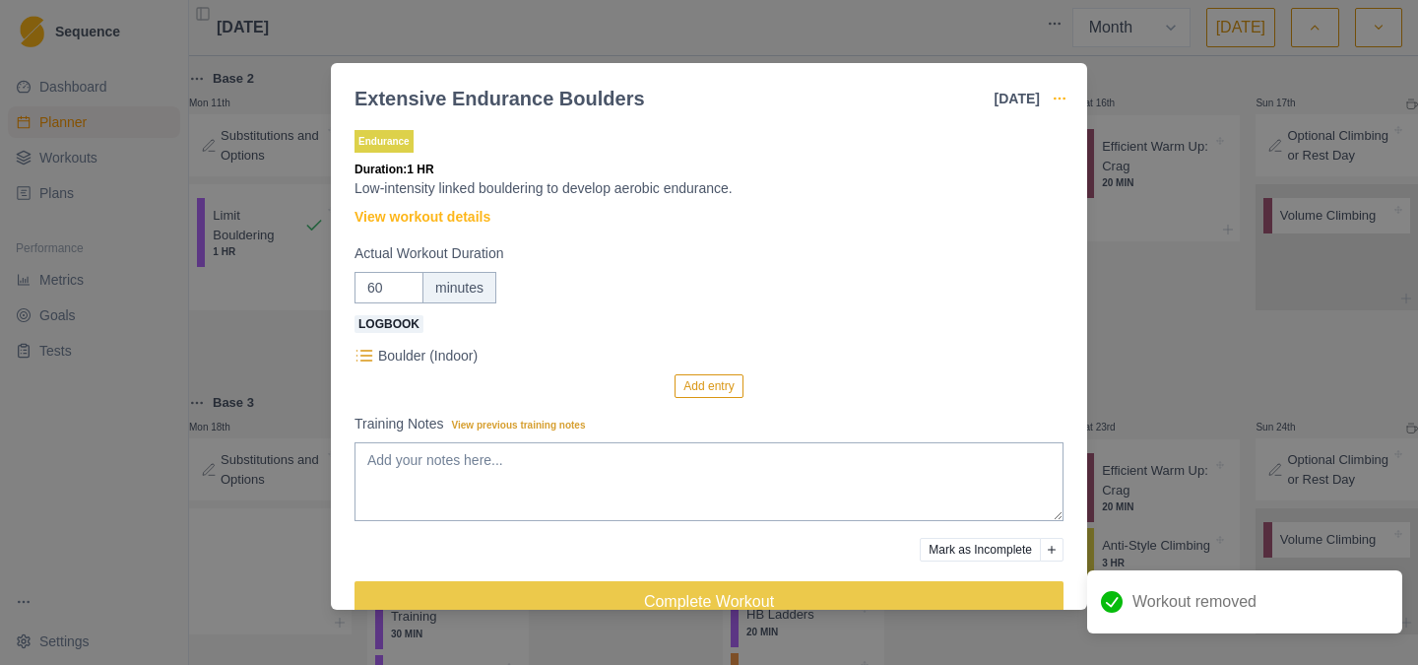
click at [1065, 98] on icon "button" at bounding box center [1059, 99] width 16 height 16
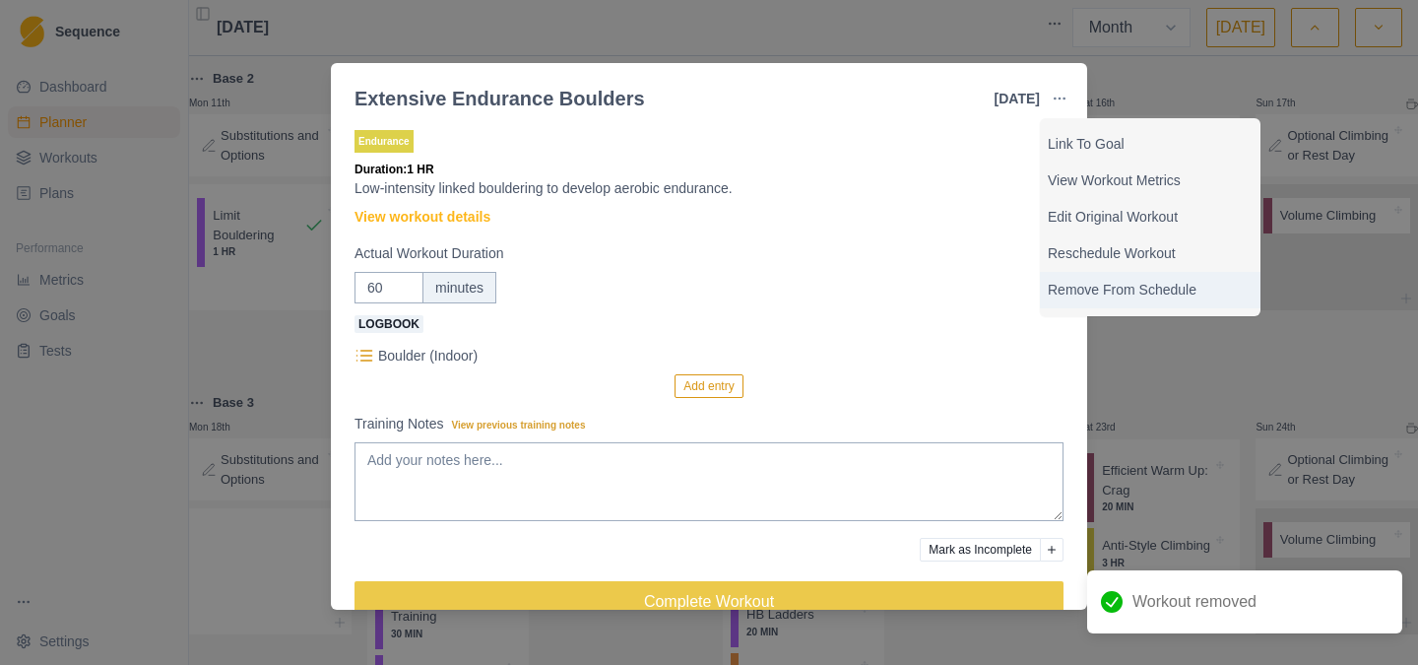
click at [1094, 289] on p "Remove From Schedule" at bounding box center [1150, 290] width 205 height 21
